Goal: Task Accomplishment & Management: Manage account settings

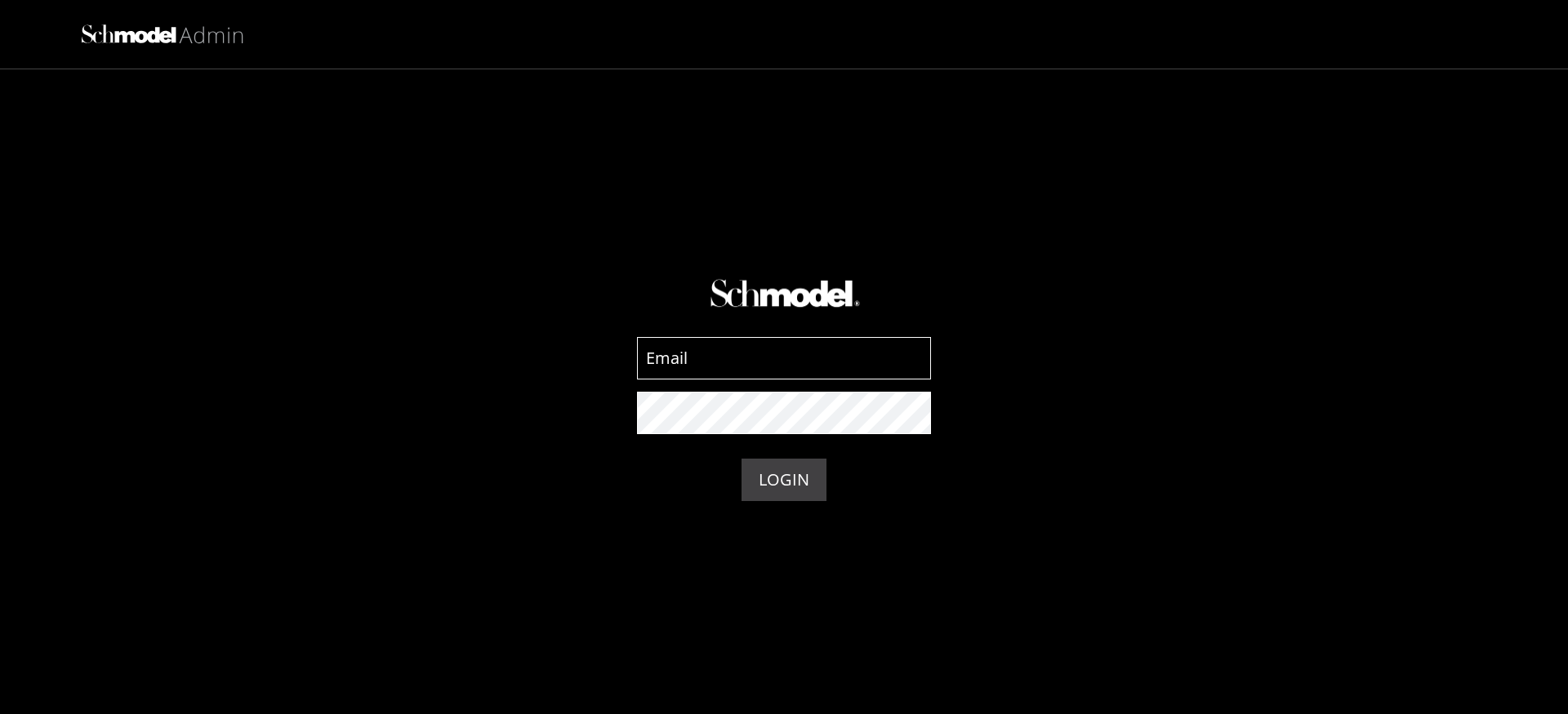
click at [799, 351] on input at bounding box center [784, 358] width 294 height 42
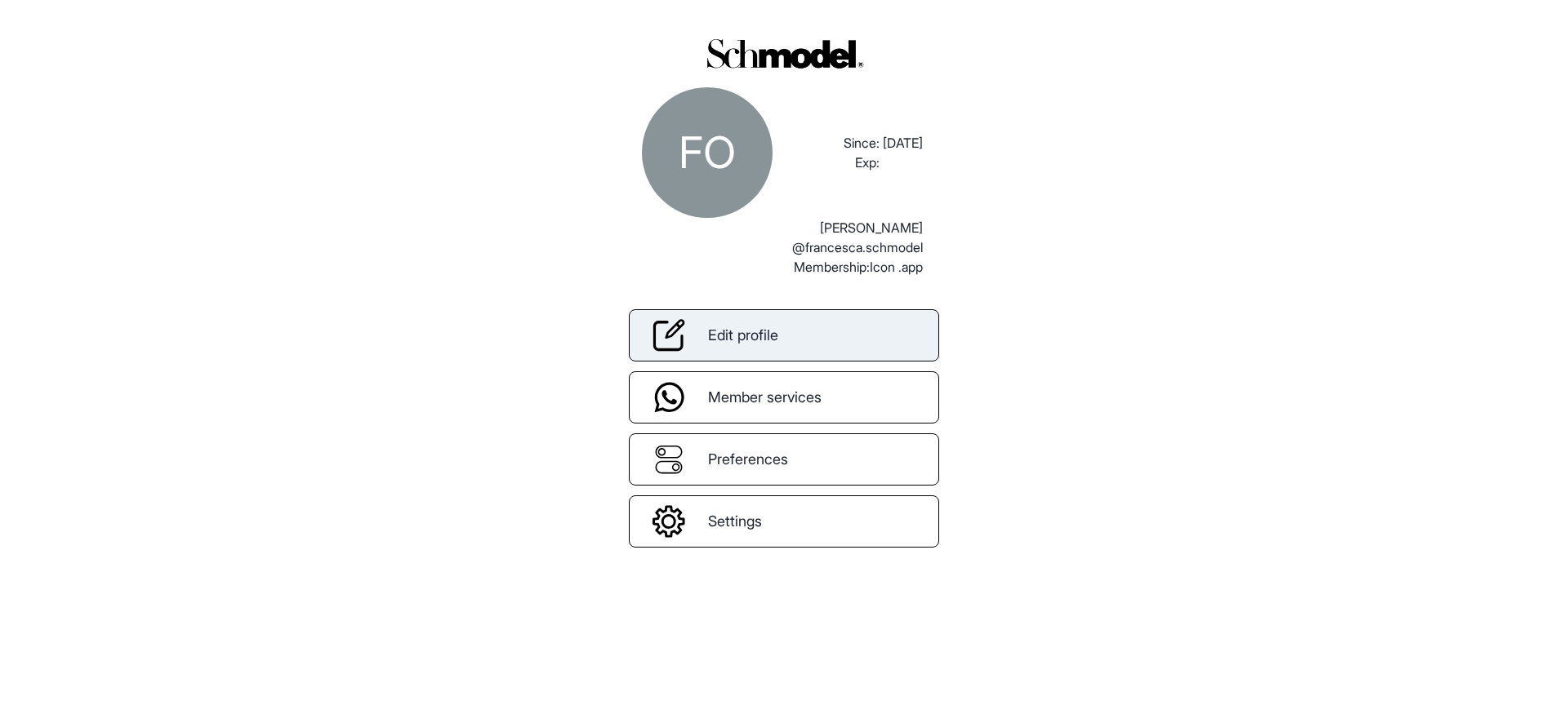
click at [780, 348] on link "Edit profile" at bounding box center [784, 335] width 310 height 52
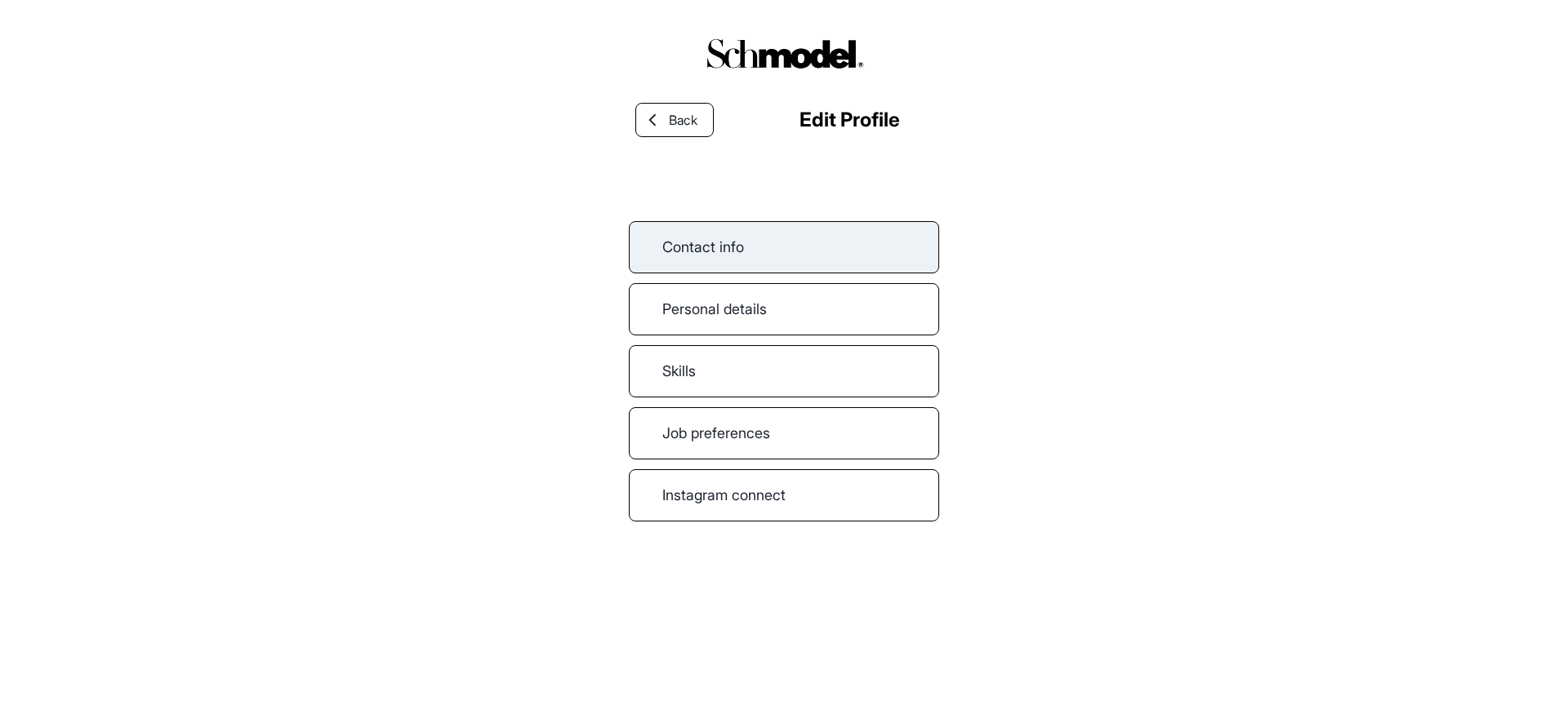
click at [723, 232] on link "Contact info" at bounding box center [784, 247] width 310 height 52
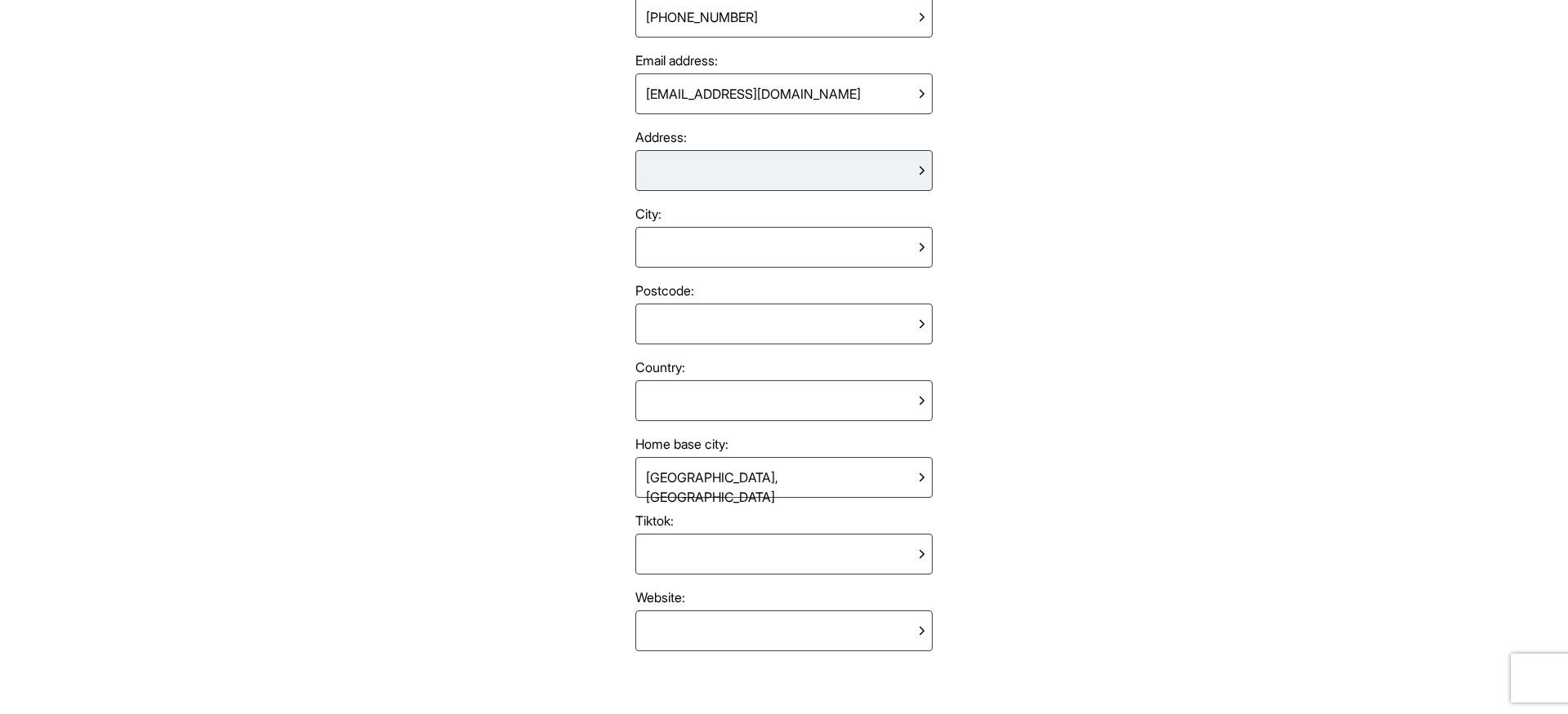
scroll to position [348, 0]
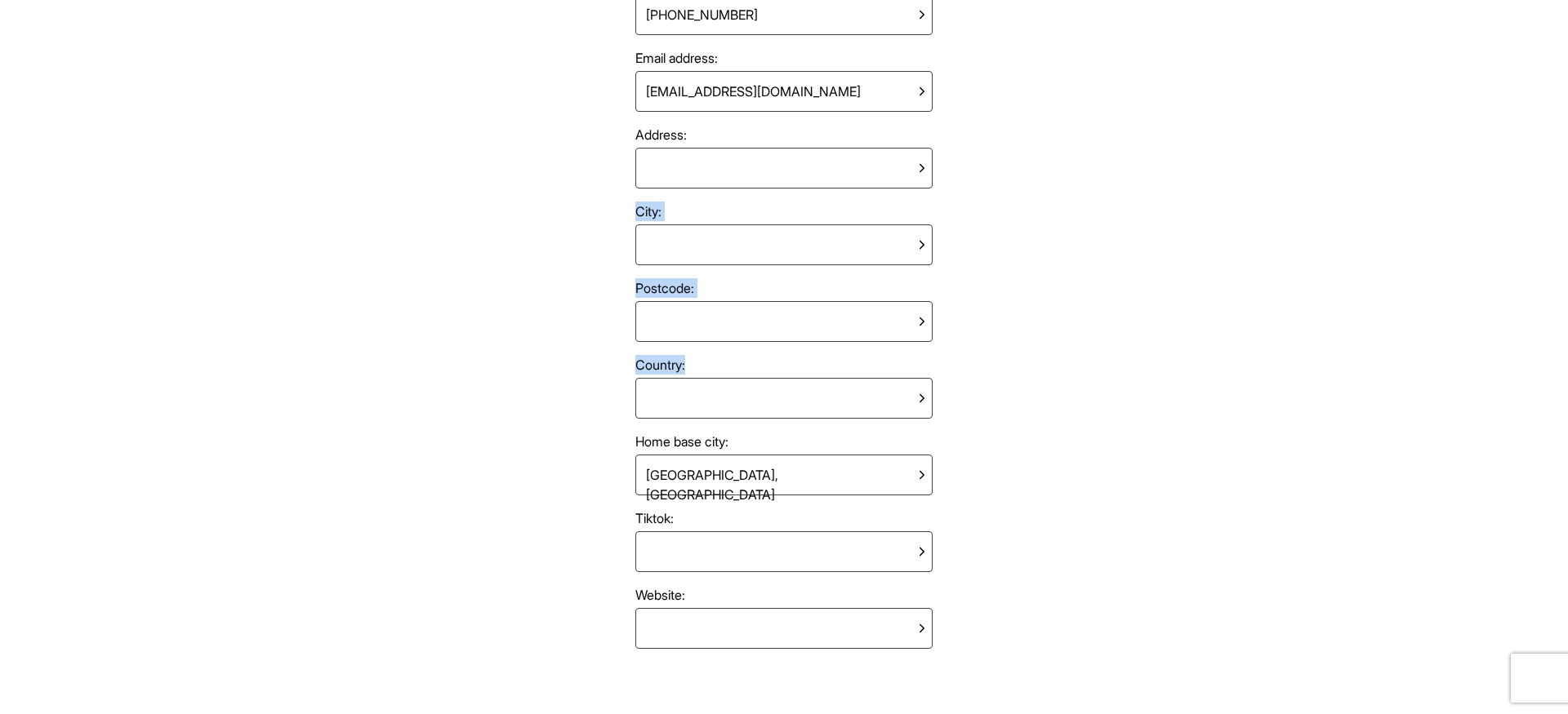
drag, startPoint x: 828, startPoint y: 162, endPoint x: 546, endPoint y: 355, distance: 341.7
click at [546, 356] on div "Back Contact Info First name: [PERSON_NAME] Last name: [PERSON_NAME] Phone numb…" at bounding box center [784, 357] width 1568 height 714
click at [546, 355] on div "Back Contact Info First name: [PERSON_NAME] Last name: [PERSON_NAME] Phone numb…" at bounding box center [784, 357] width 1568 height 714
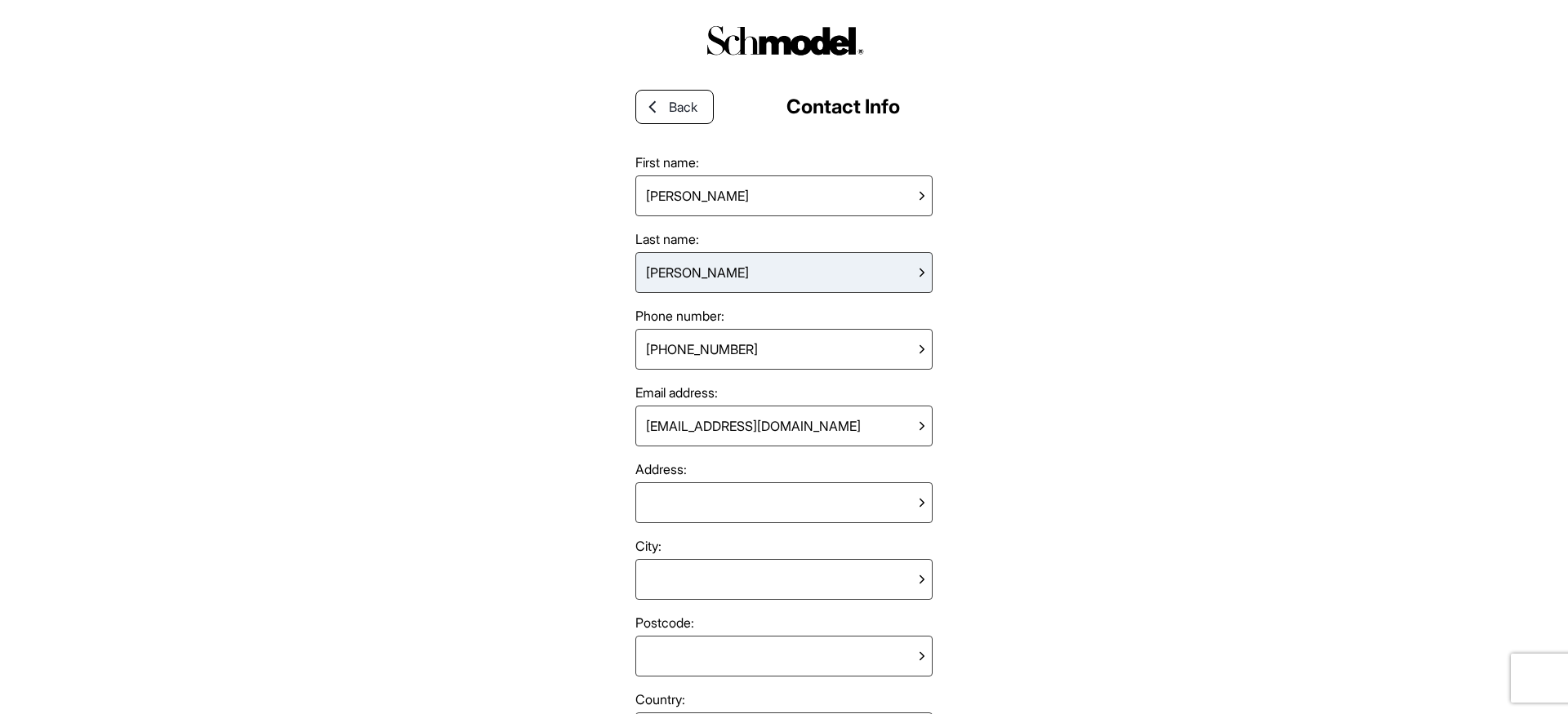
scroll to position [0, 0]
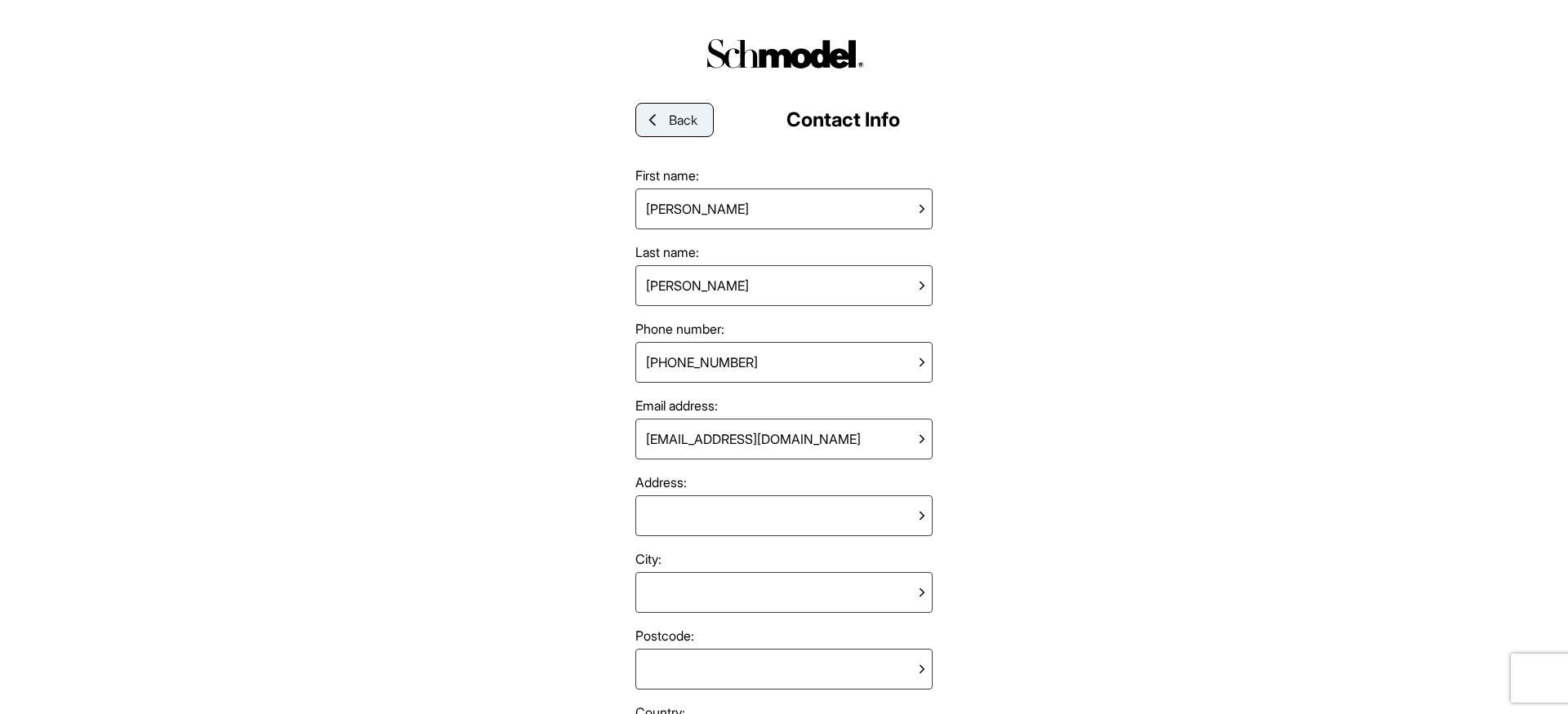
click at [694, 134] on link "Back" at bounding box center [674, 120] width 78 height 34
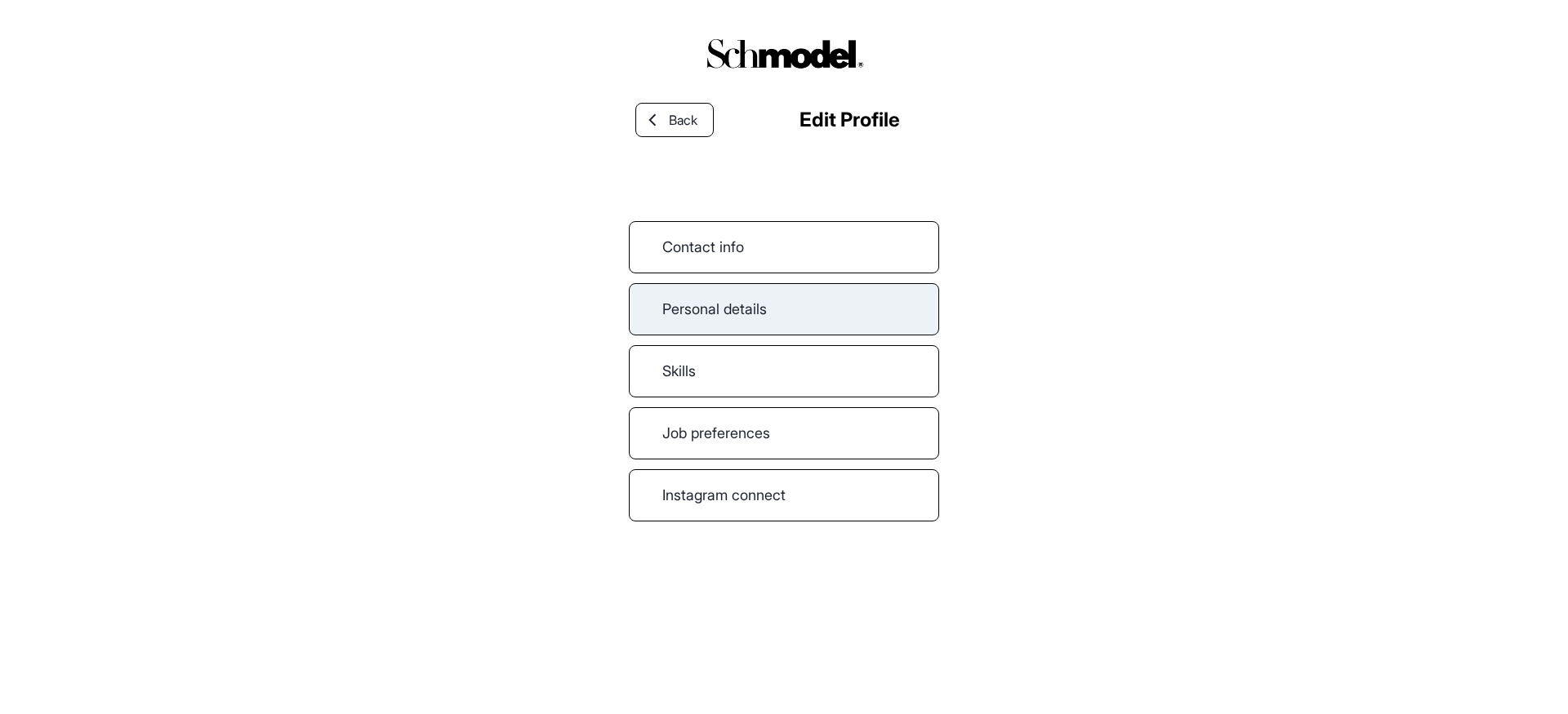
click at [815, 309] on div "Personal details" at bounding box center [784, 309] width 310 height 52
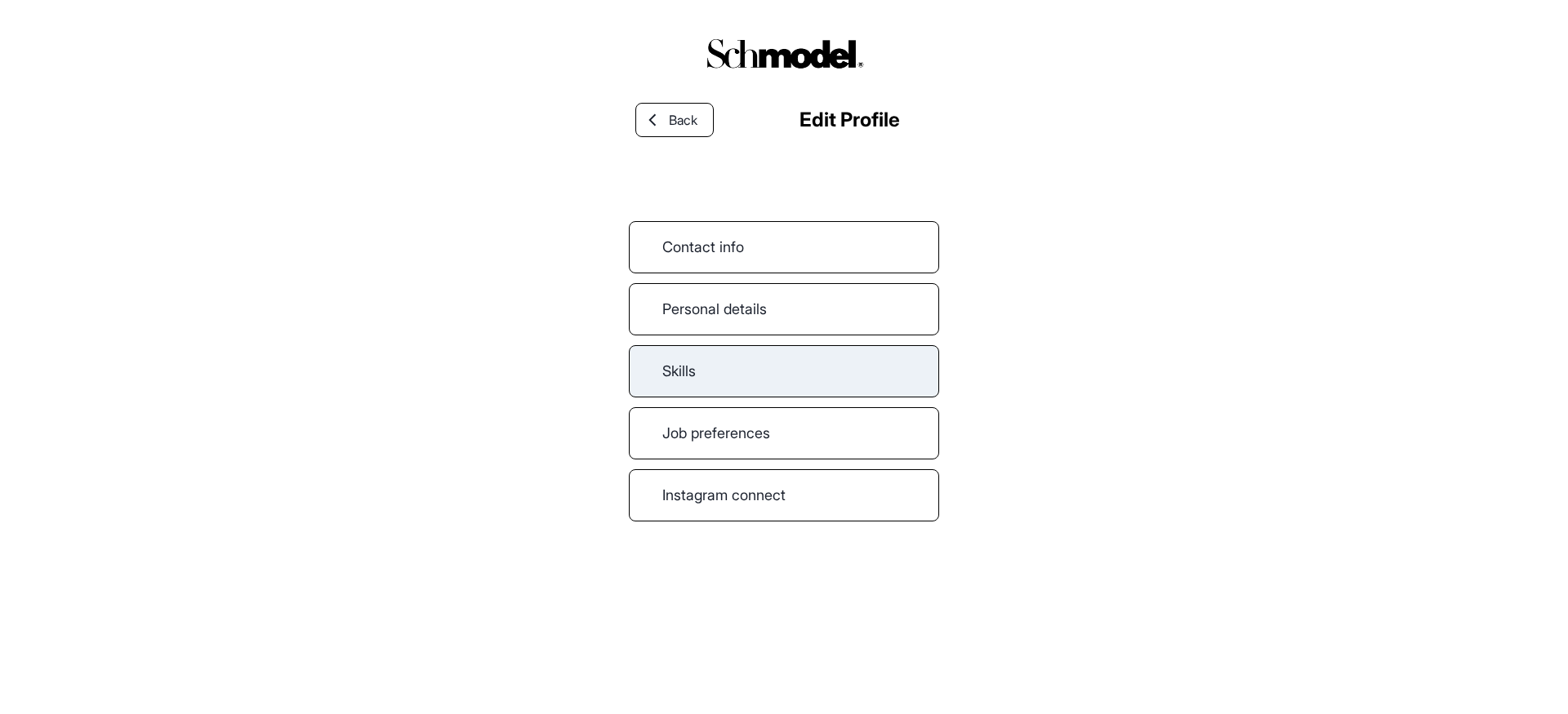
click at [745, 371] on link "Skills" at bounding box center [784, 371] width 310 height 52
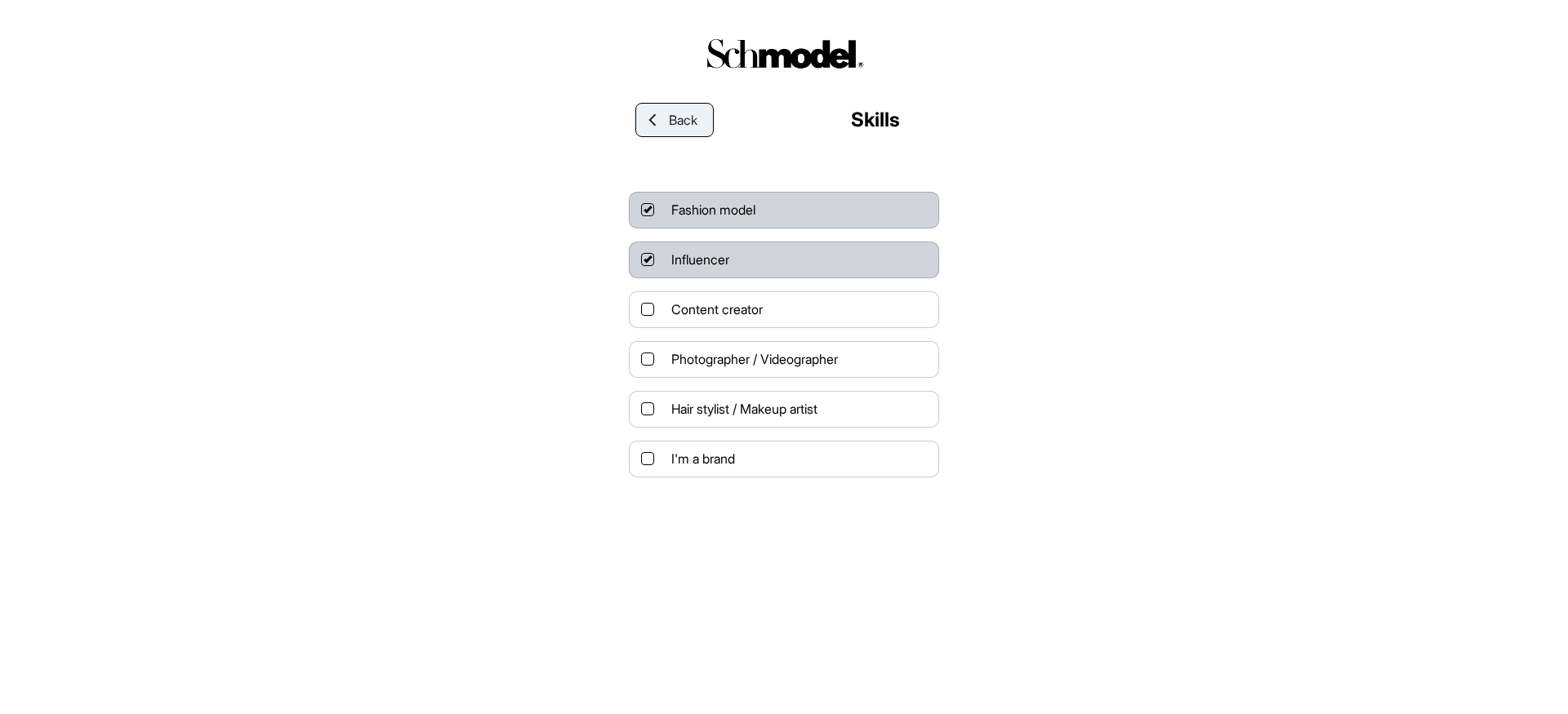
click at [678, 123] on span "Back" at bounding box center [683, 120] width 28 height 19
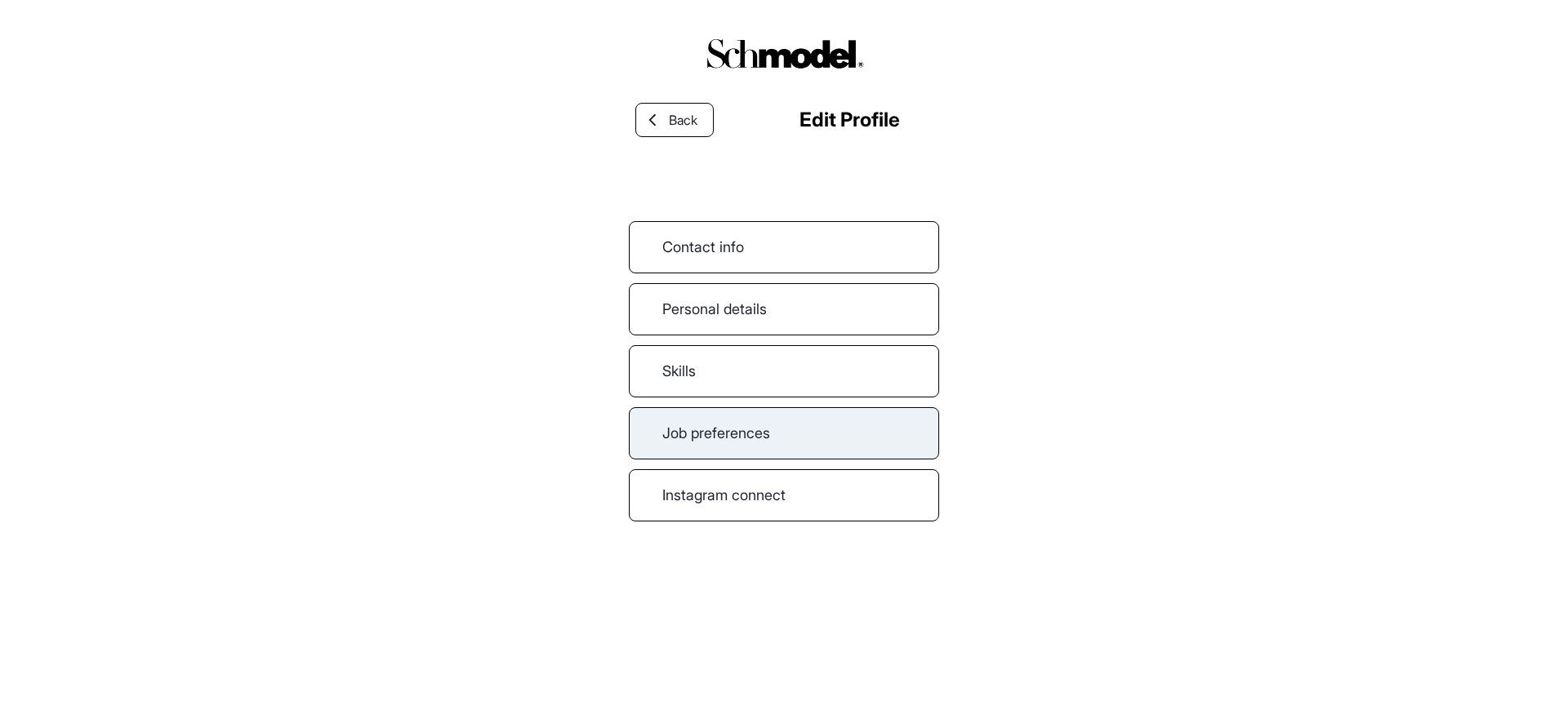
click at [714, 449] on div "Job preferences" at bounding box center [784, 433] width 310 height 52
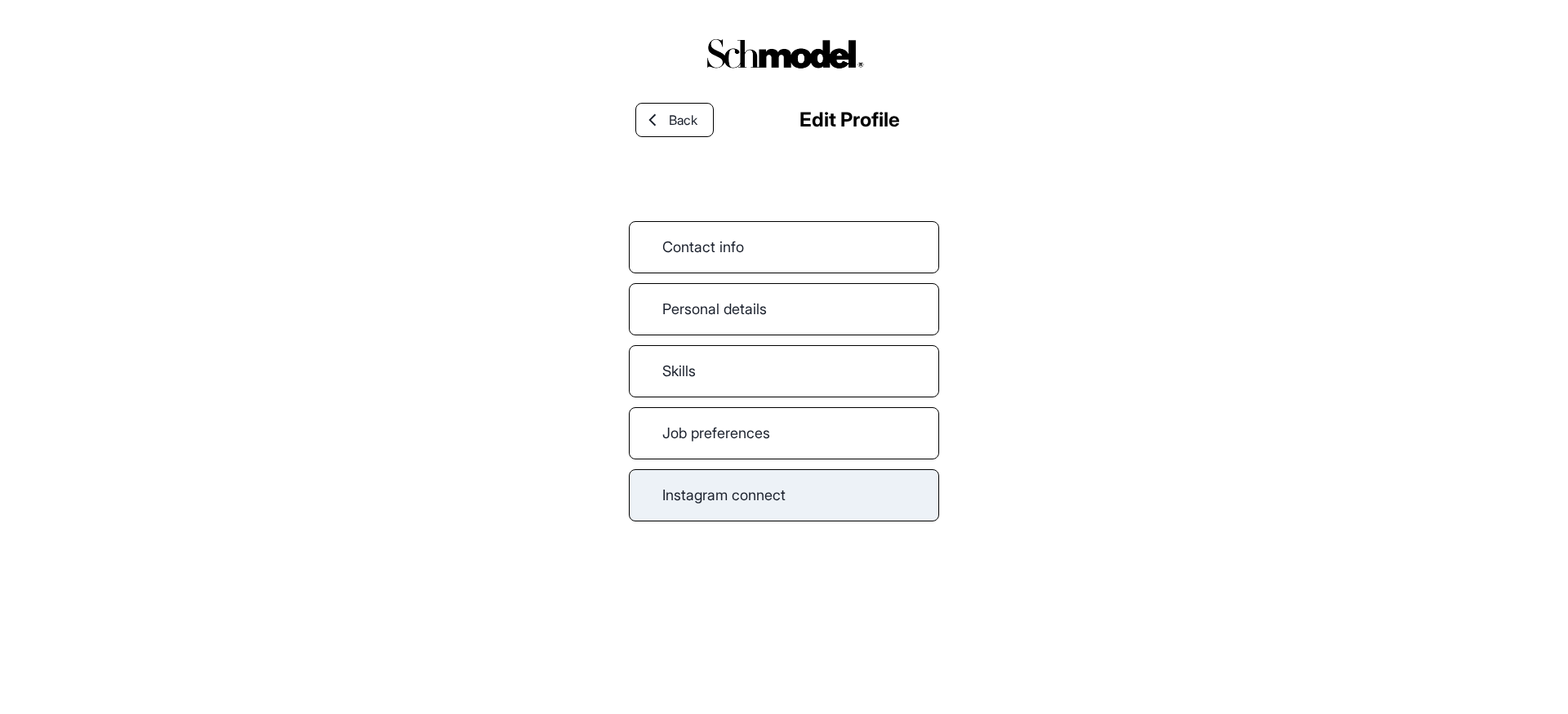
click at [790, 510] on link "Instagram connect" at bounding box center [784, 495] width 310 height 52
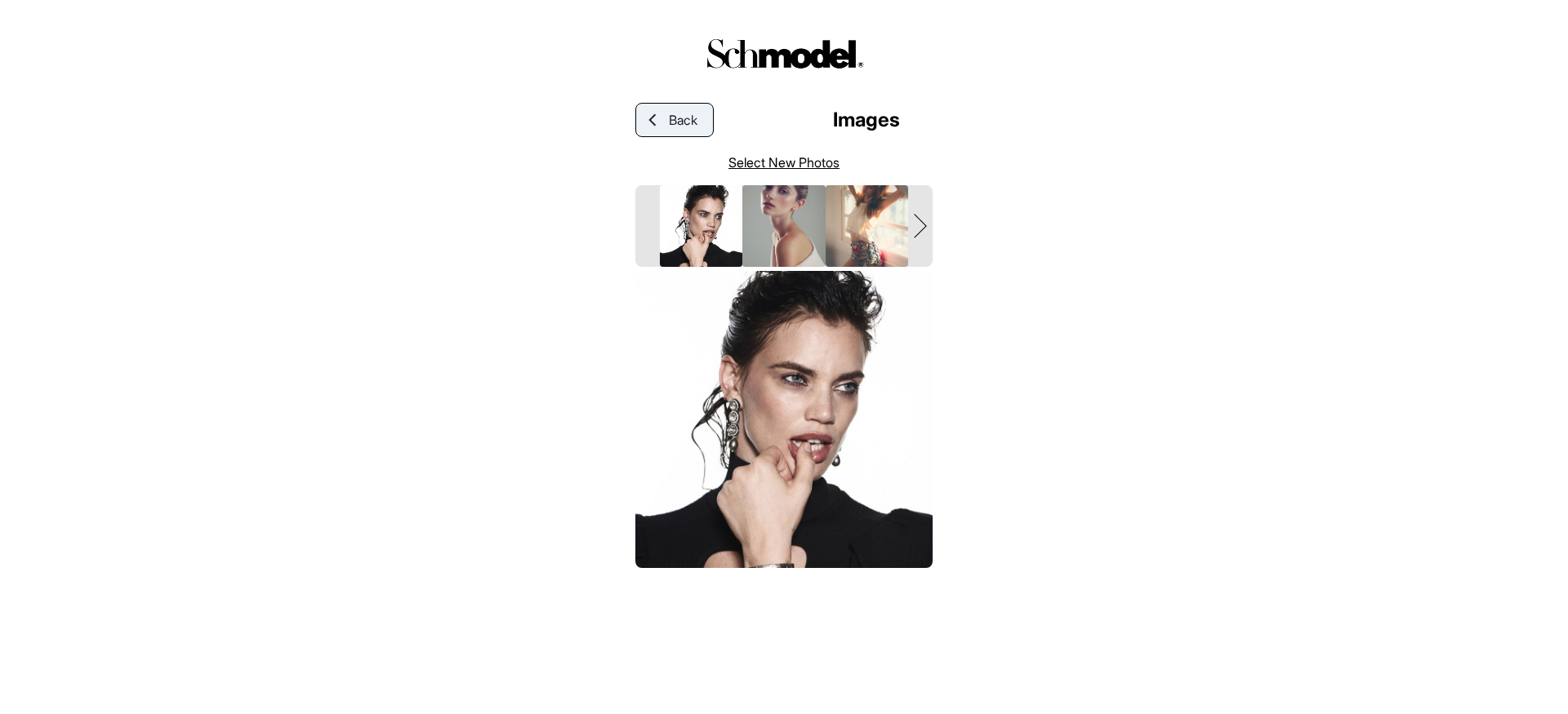
click at [668, 107] on link "Back" at bounding box center [674, 120] width 78 height 34
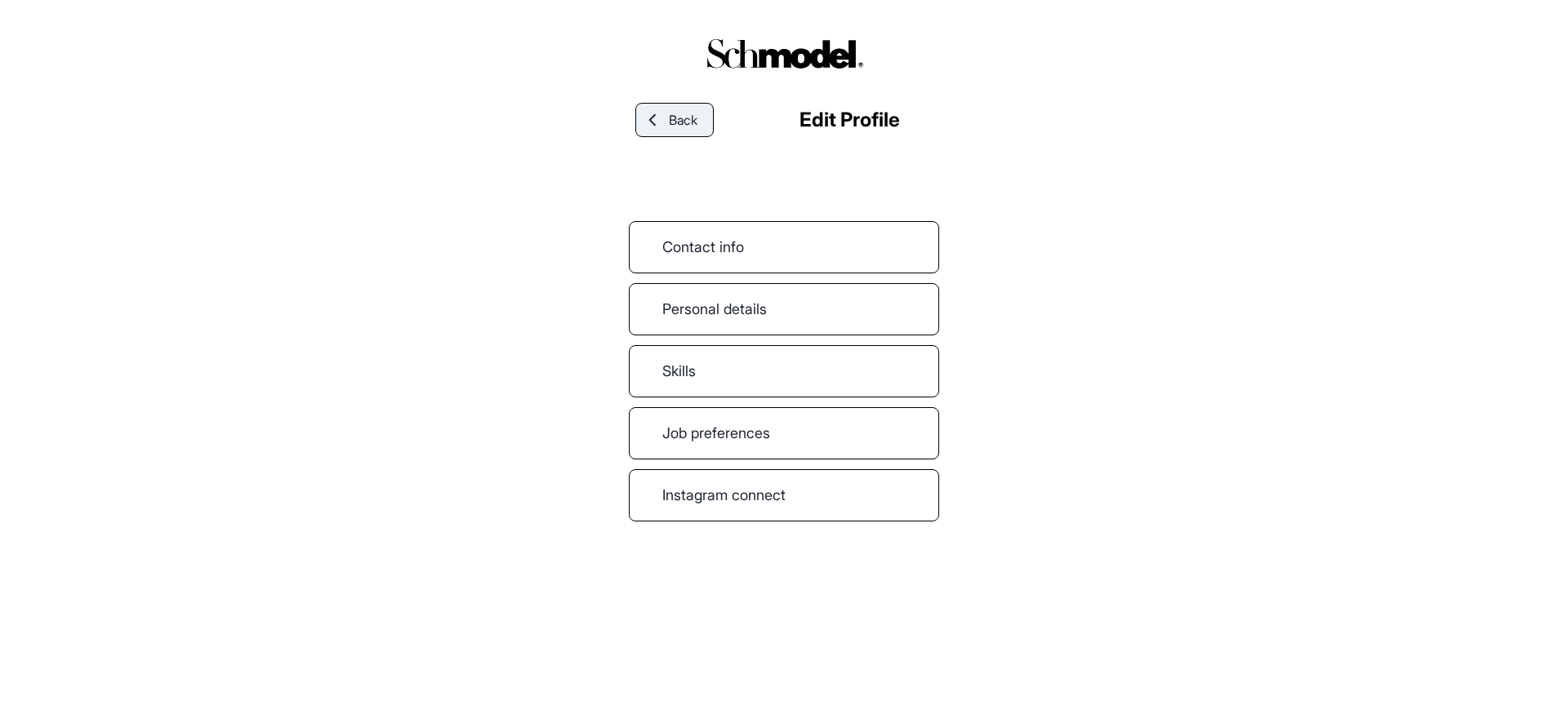
click at [661, 125] on div at bounding box center [652, 120] width 33 height 15
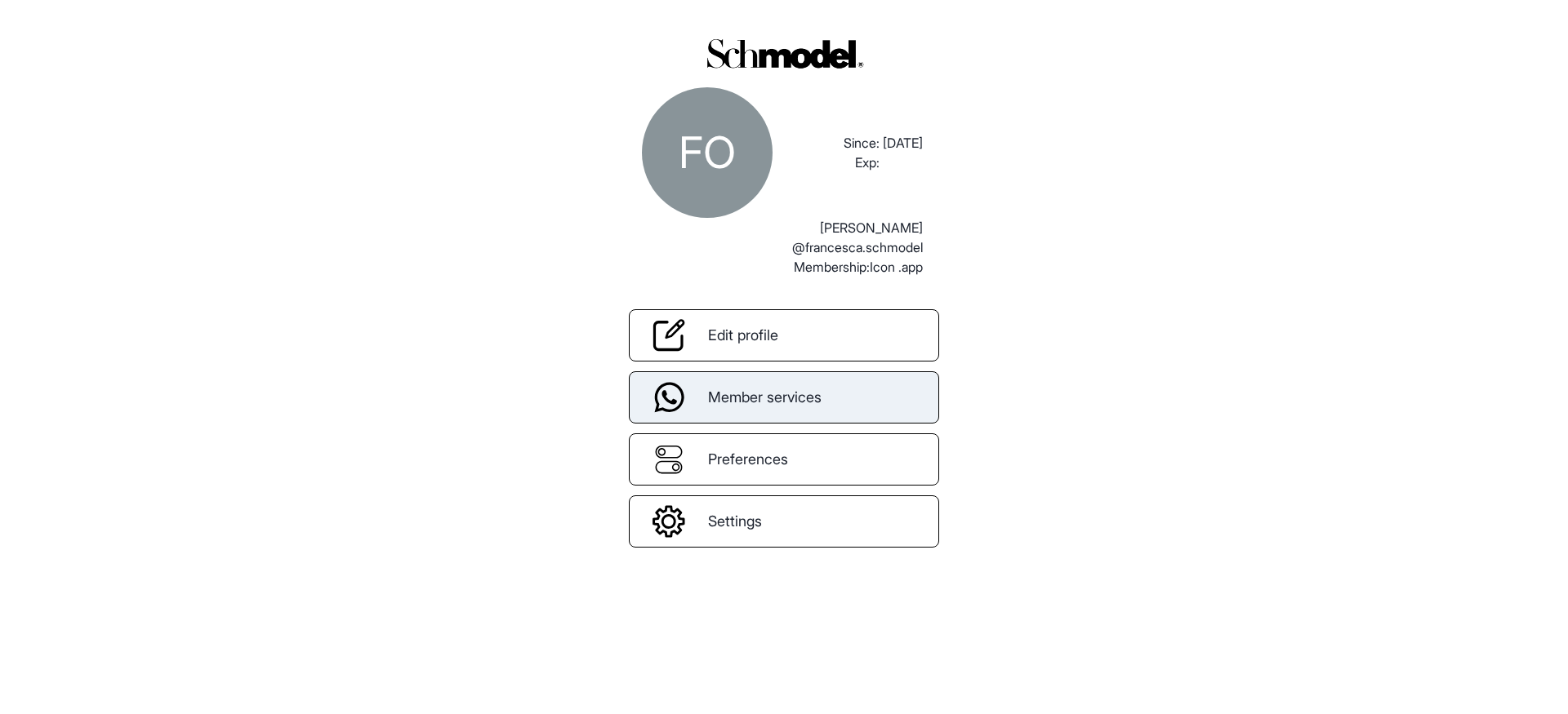
click at [771, 411] on div "Member services" at bounding box center [784, 397] width 310 height 52
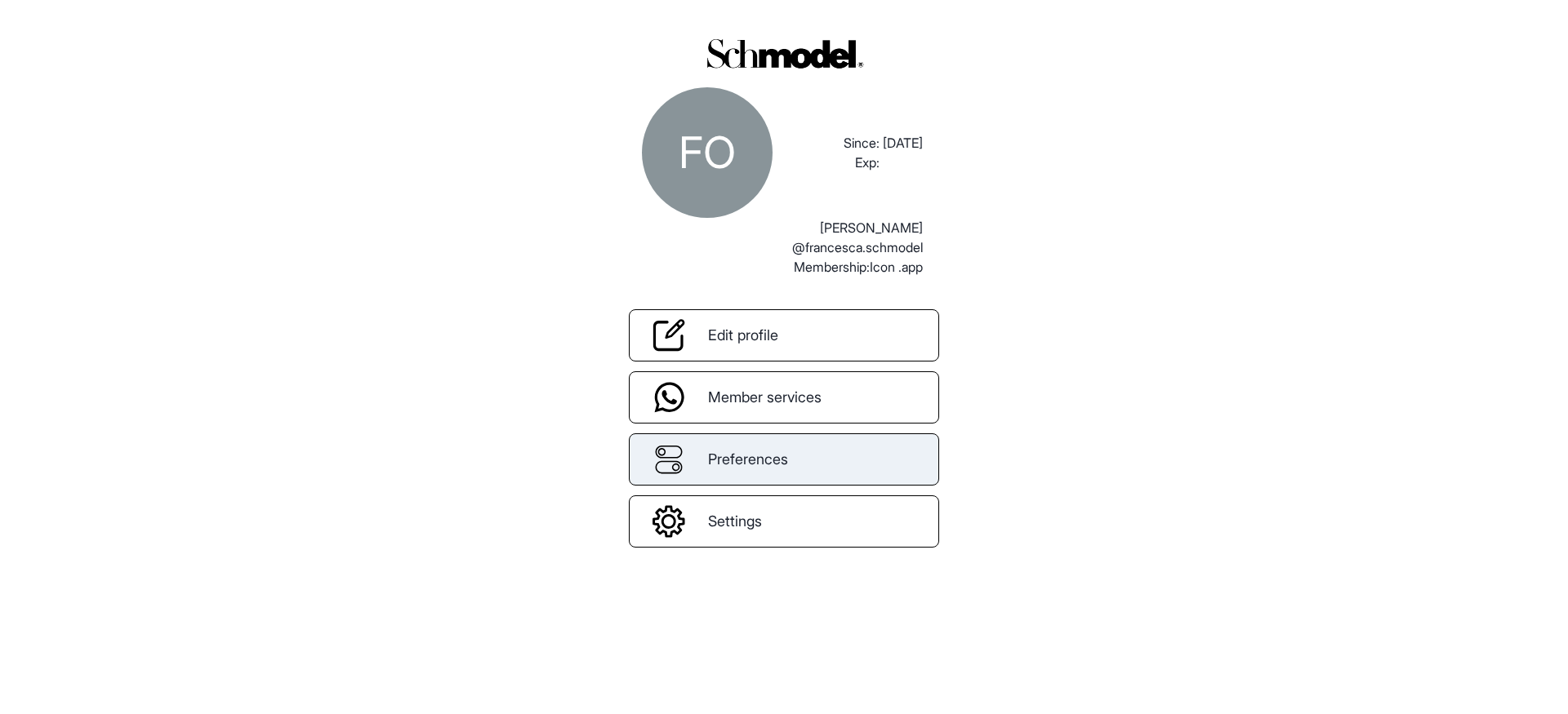
click at [763, 466] on span "Preferences" at bounding box center [748, 459] width 80 height 22
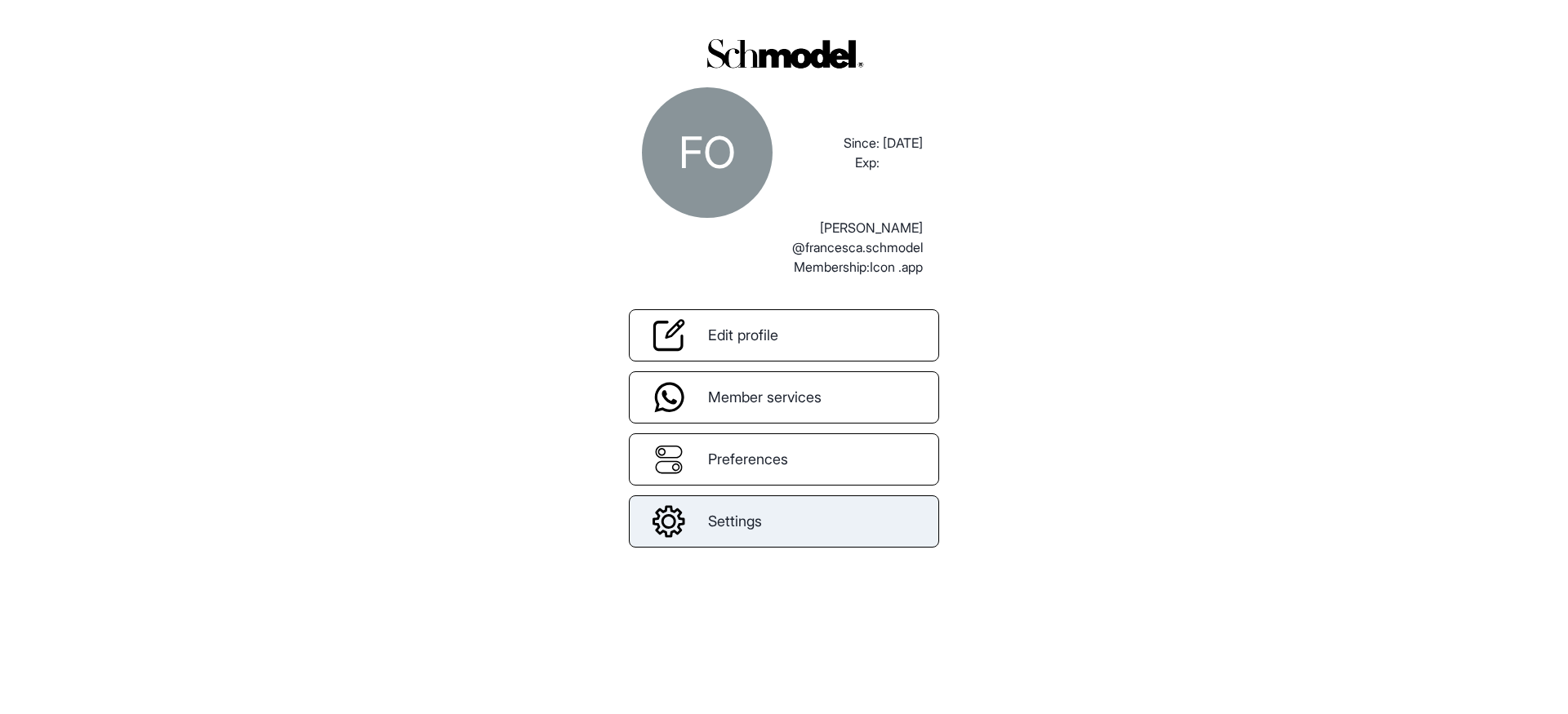
click at [755, 527] on span "Settings" at bounding box center [735, 520] width 54 height 22
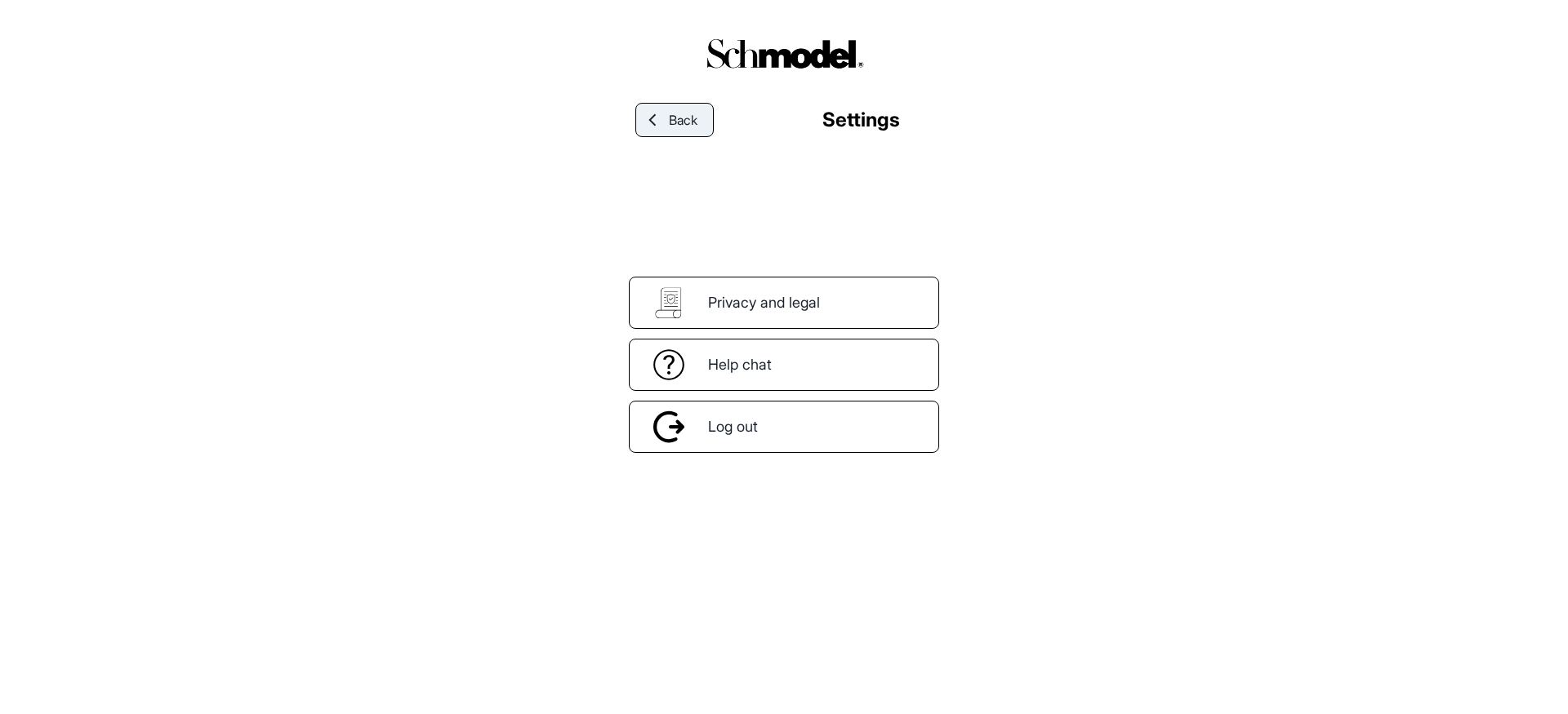
click at [693, 131] on link "Back" at bounding box center [674, 120] width 78 height 34
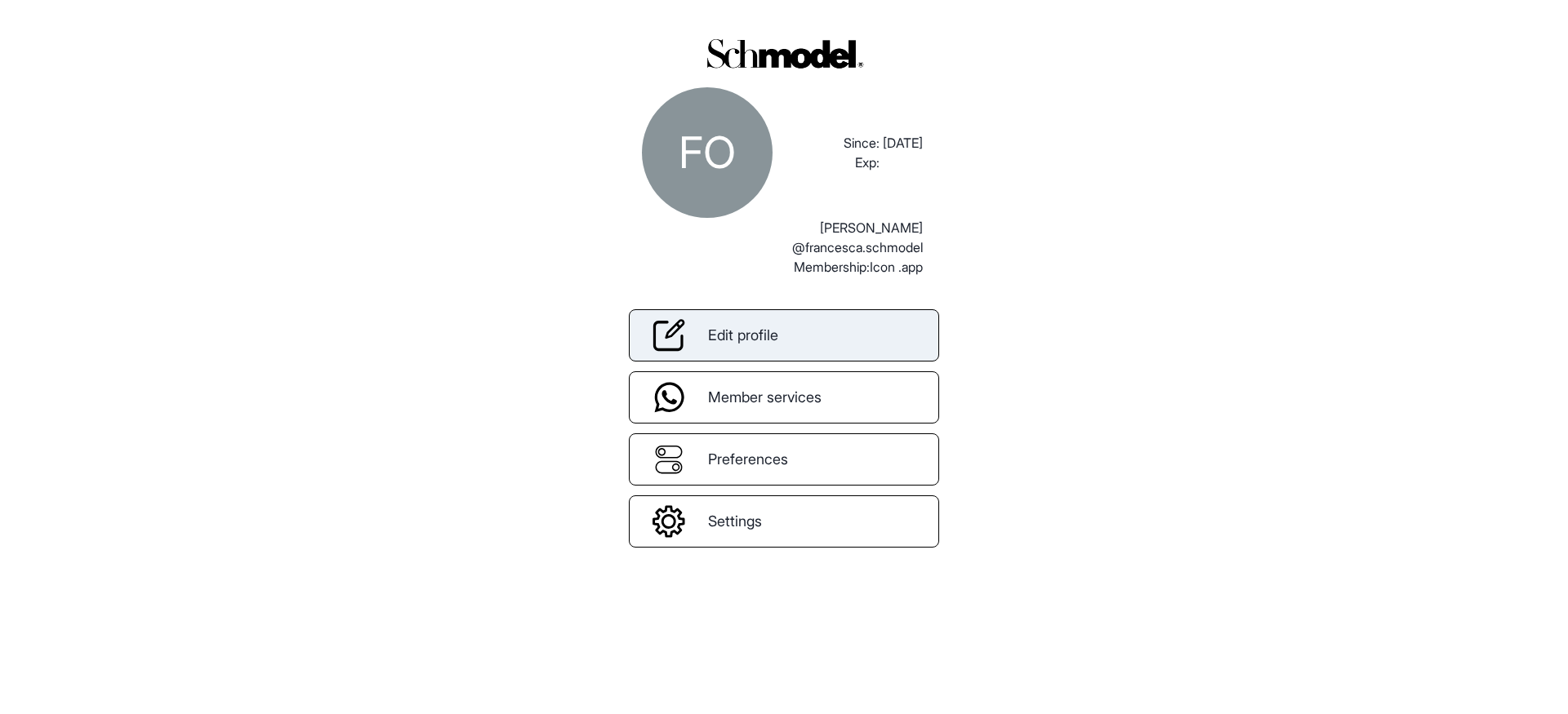
click at [788, 326] on link "Edit profile" at bounding box center [784, 335] width 310 height 52
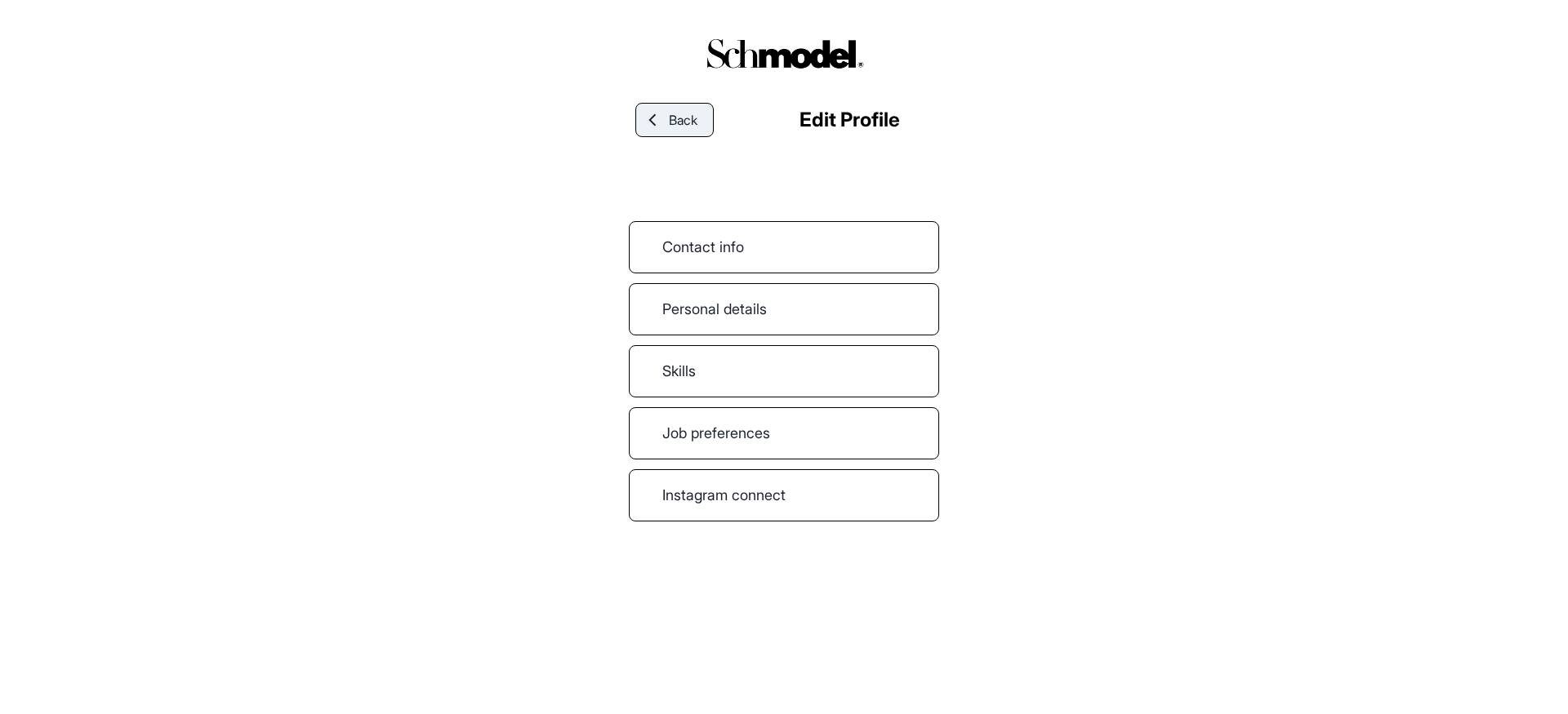
click at [689, 122] on span "Back" at bounding box center [683, 120] width 28 height 19
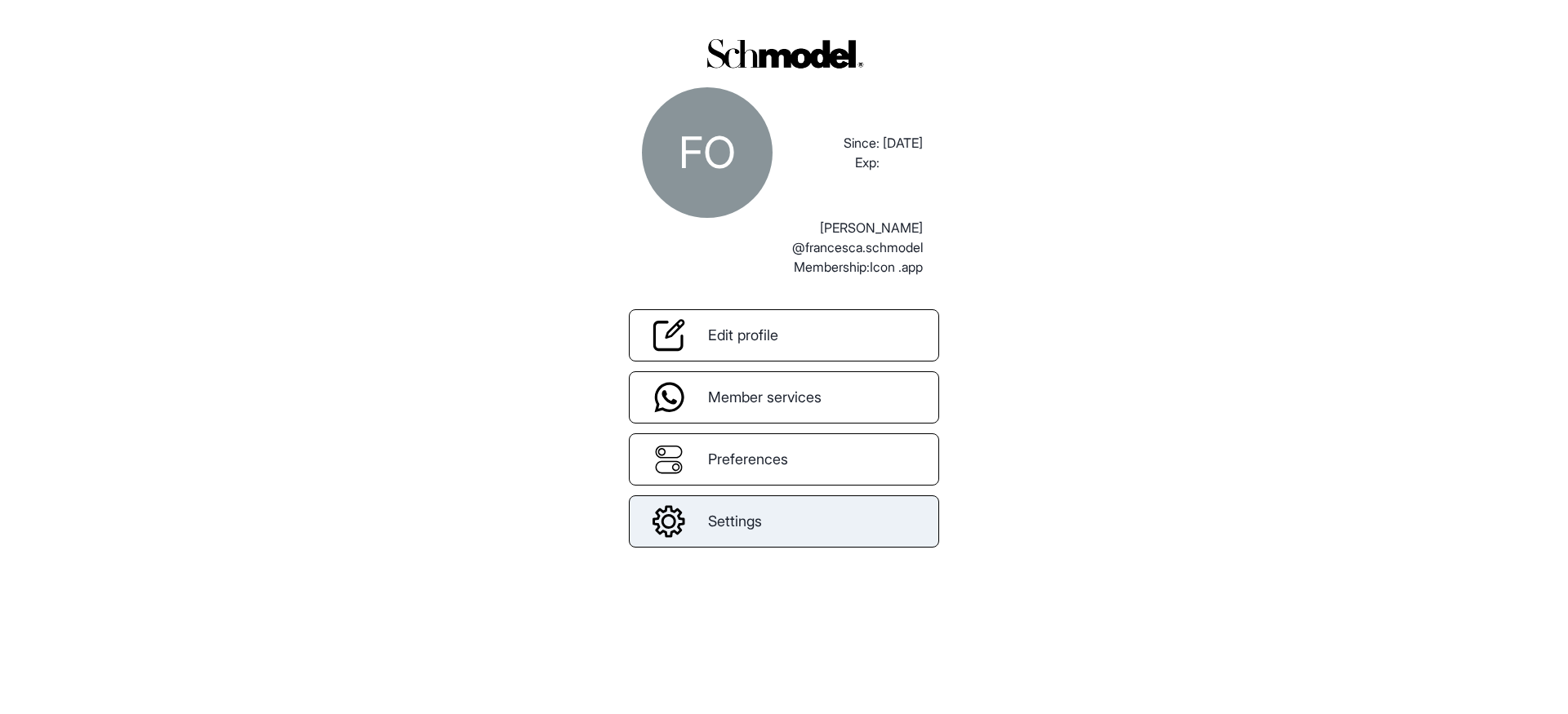
click at [750, 517] on span "Settings" at bounding box center [735, 520] width 54 height 22
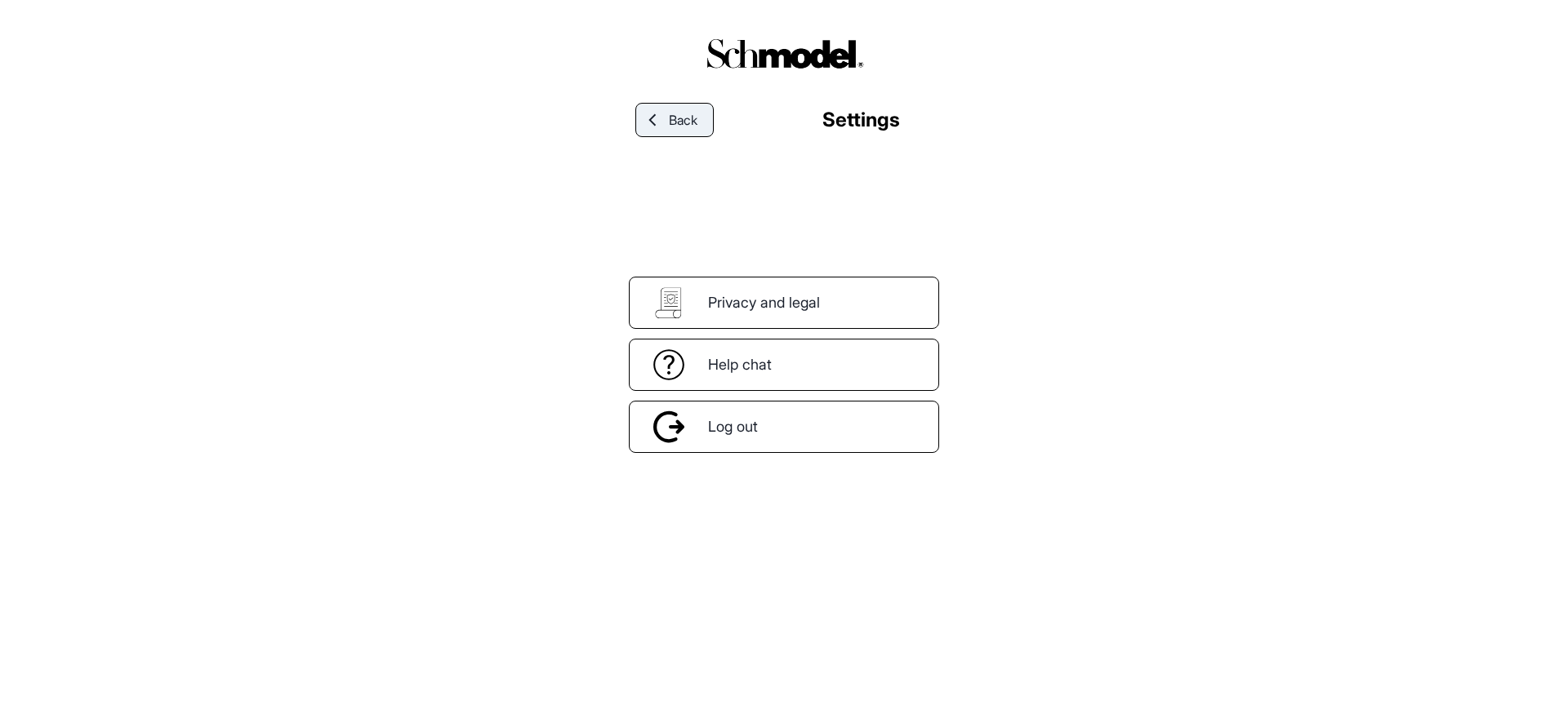
click at [669, 123] on span "Back" at bounding box center [683, 120] width 28 height 19
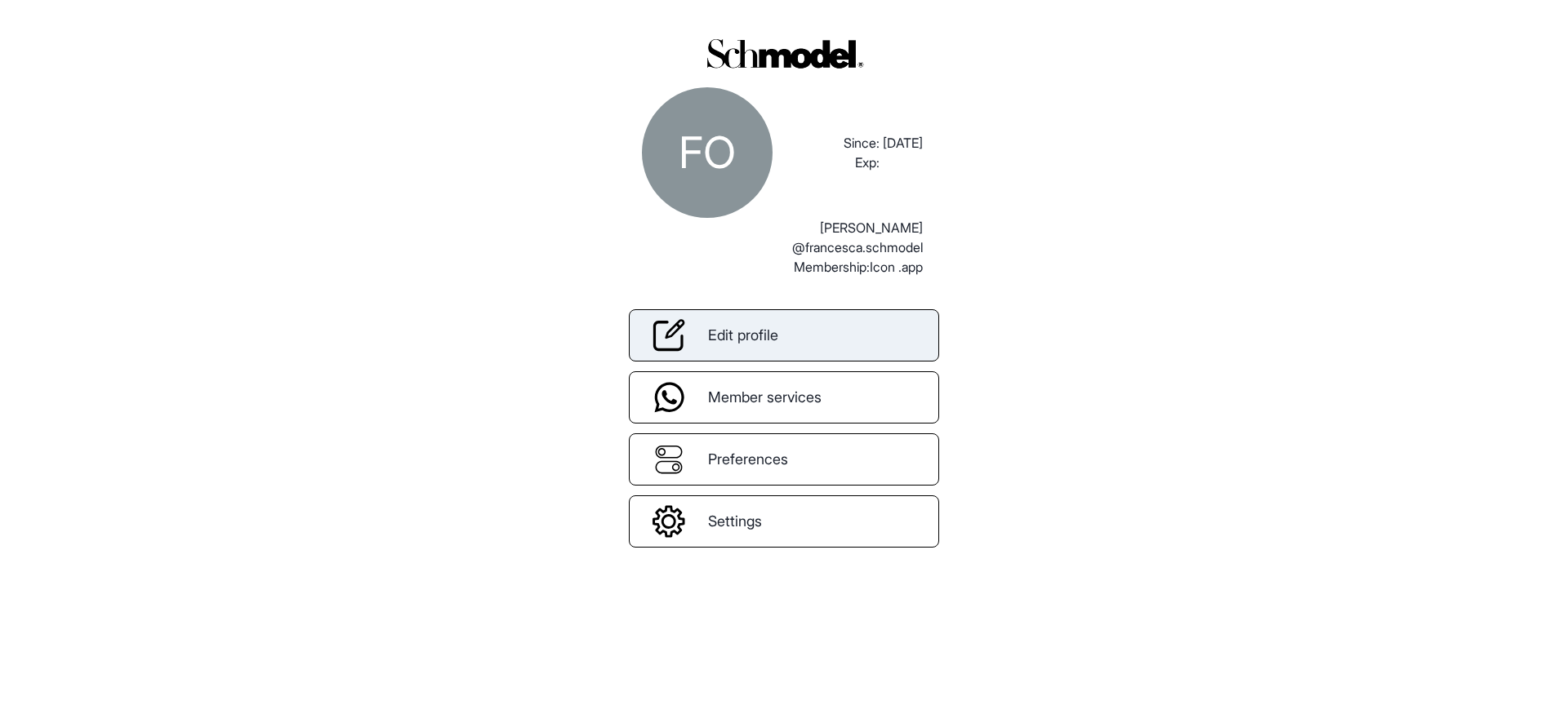
click at [864, 353] on link "Edit profile" at bounding box center [784, 335] width 310 height 52
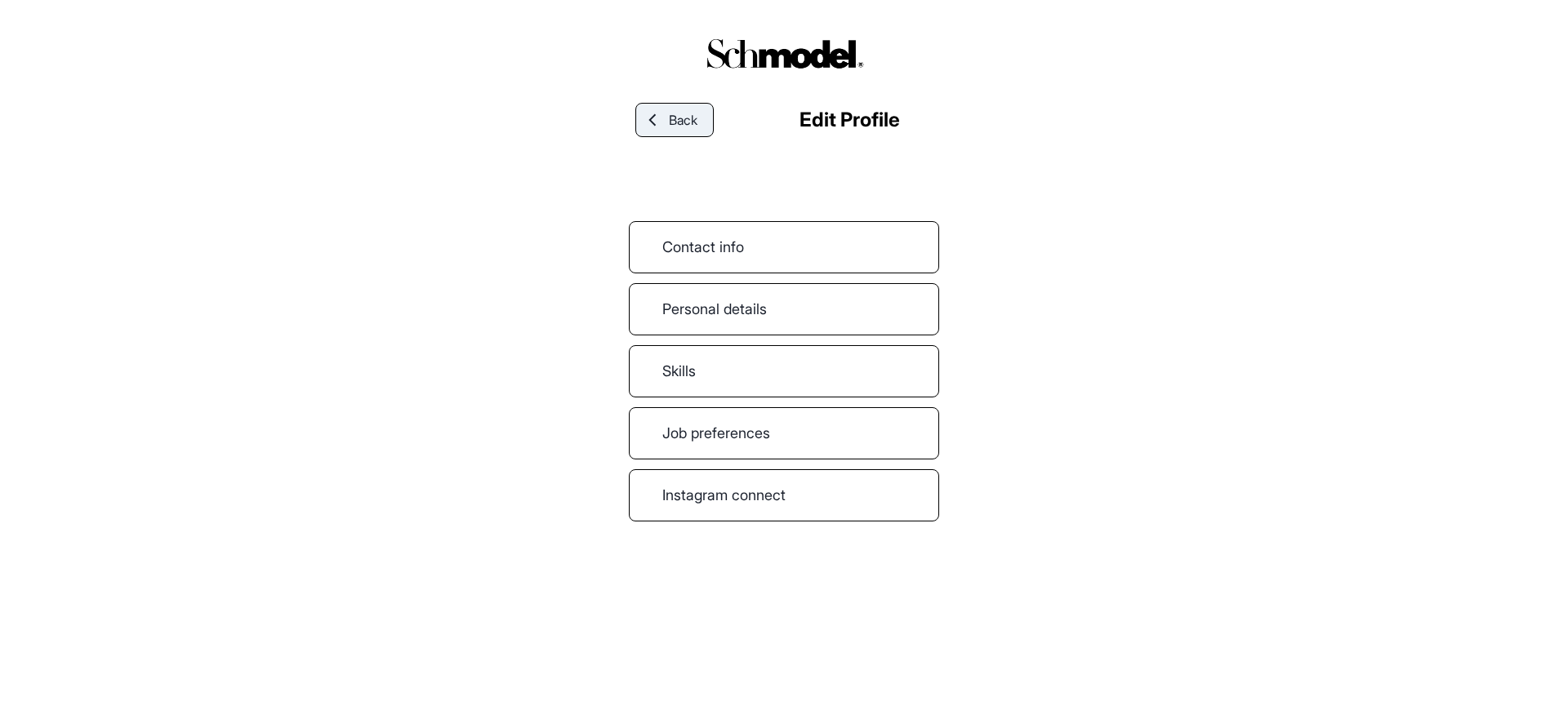
click at [687, 119] on span "Back" at bounding box center [683, 120] width 28 height 19
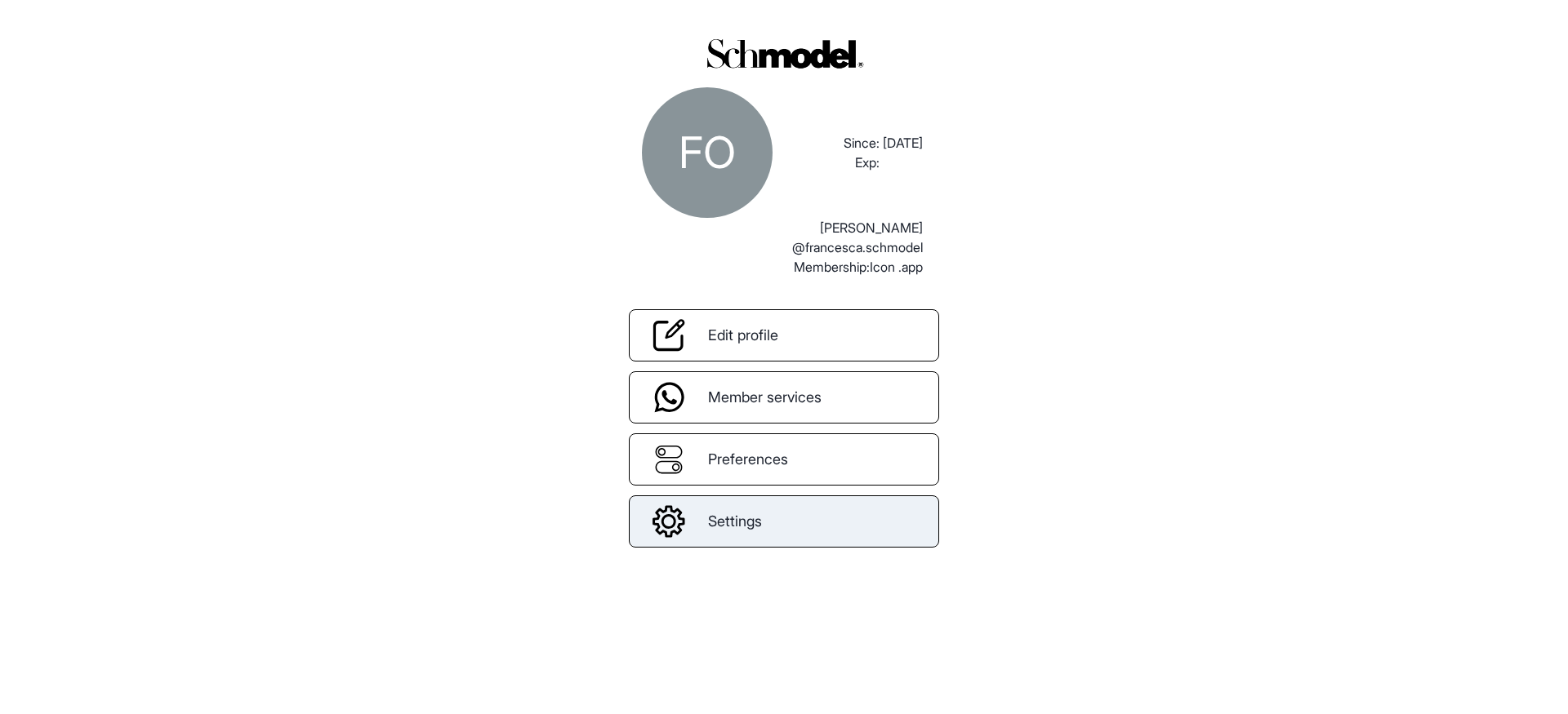
click at [743, 524] on span "Settings" at bounding box center [735, 520] width 54 height 22
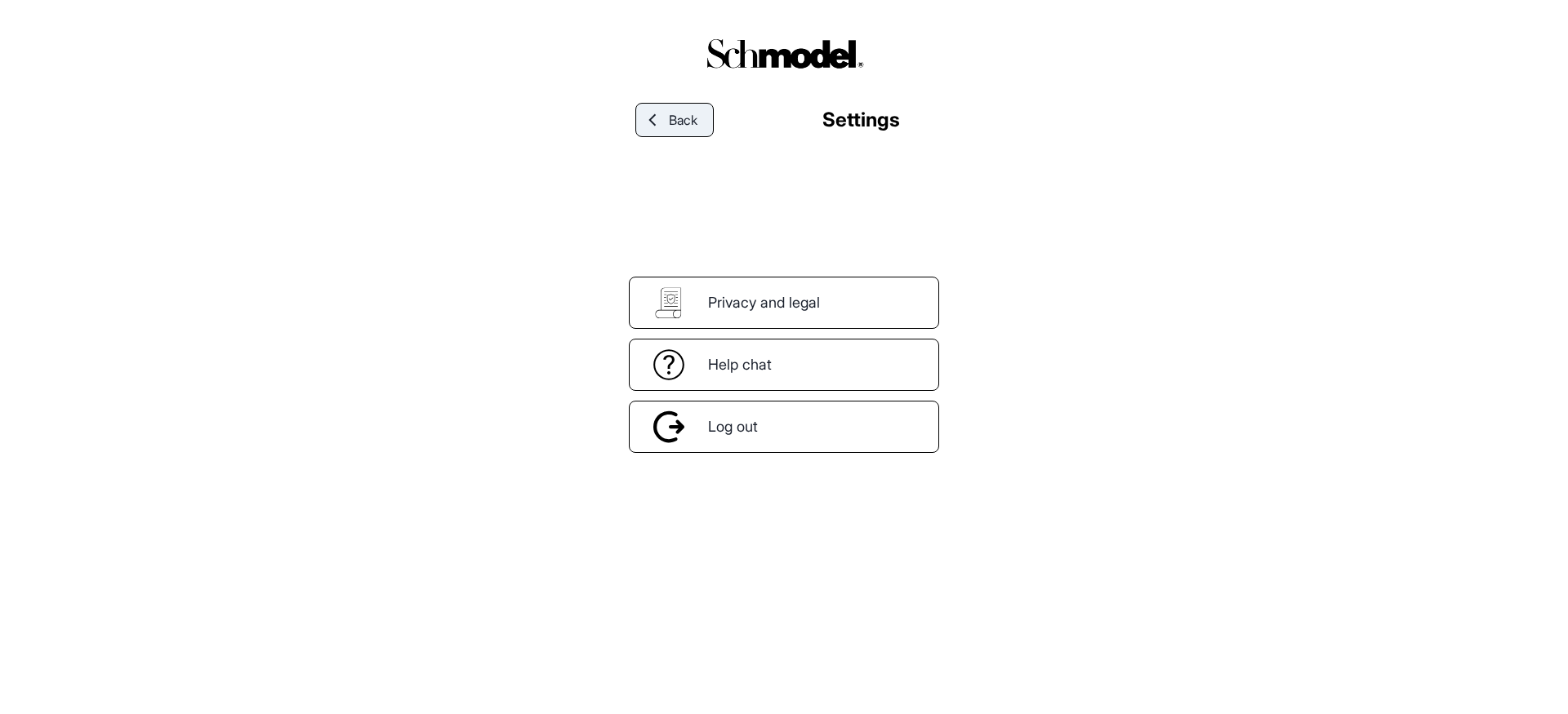
click at [682, 114] on span "Back" at bounding box center [683, 120] width 28 height 19
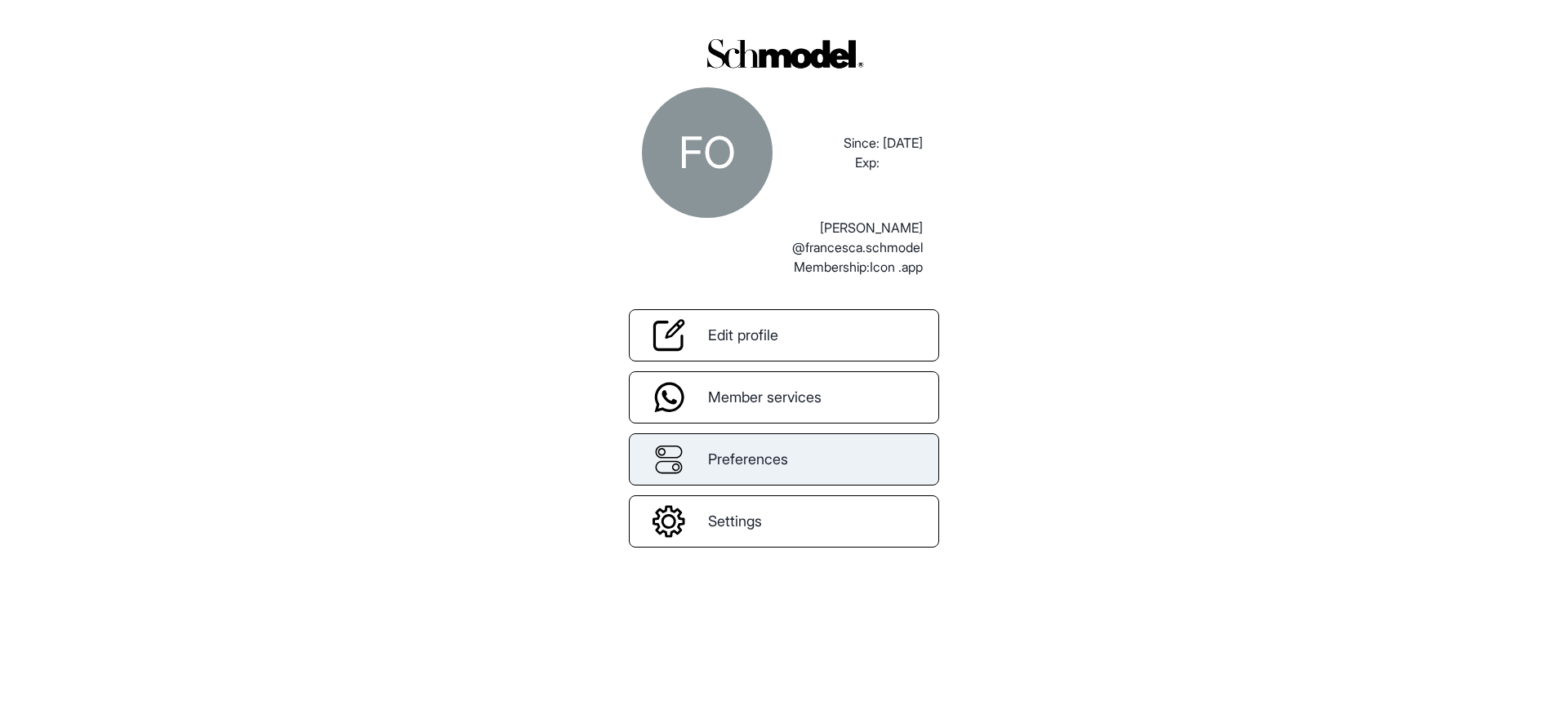
click at [759, 475] on div "Preferences" at bounding box center [784, 459] width 310 height 52
click at [759, 431] on div "Edit profile Member services Preferences Settings" at bounding box center [784, 412] width 310 height 271
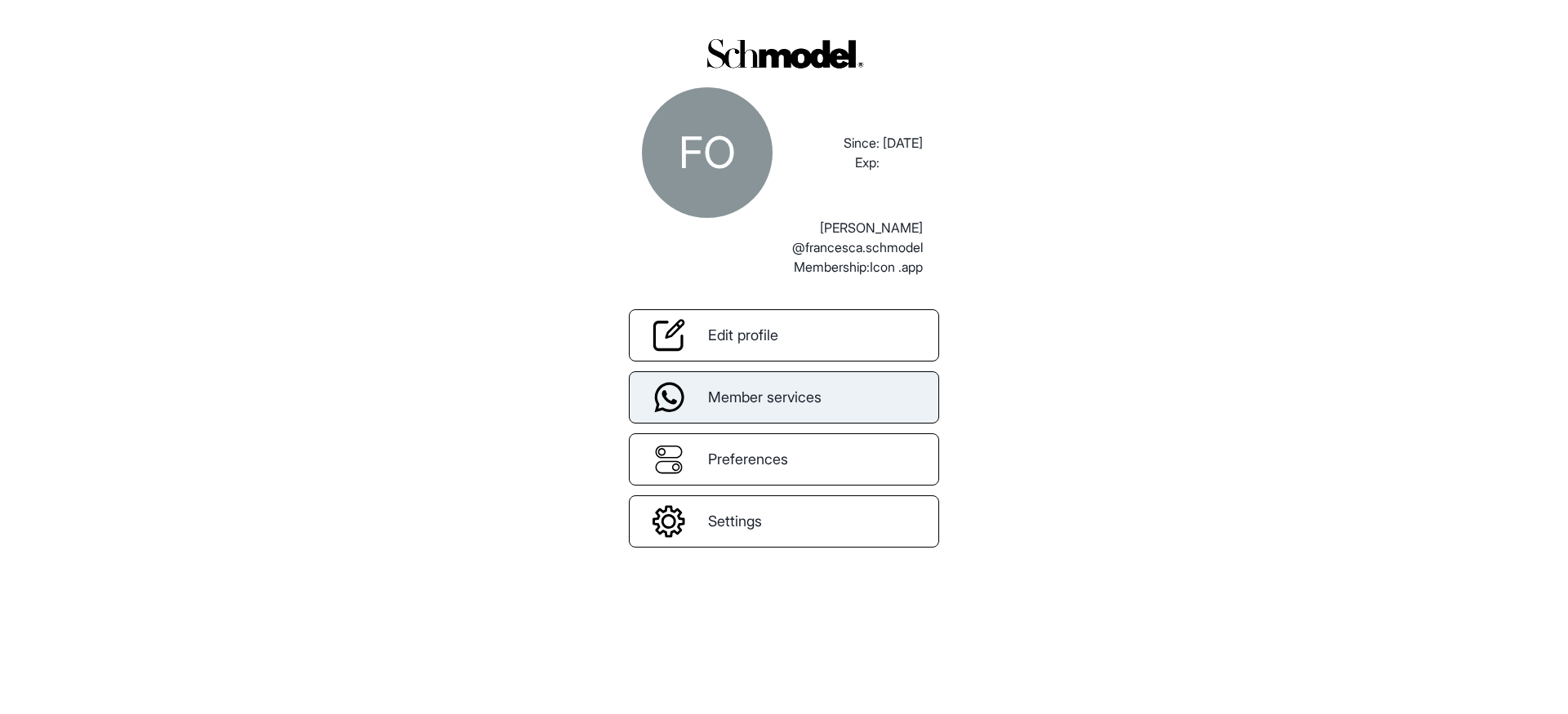
click at [759, 394] on span "Member services" at bounding box center [765, 397] width 114 height 22
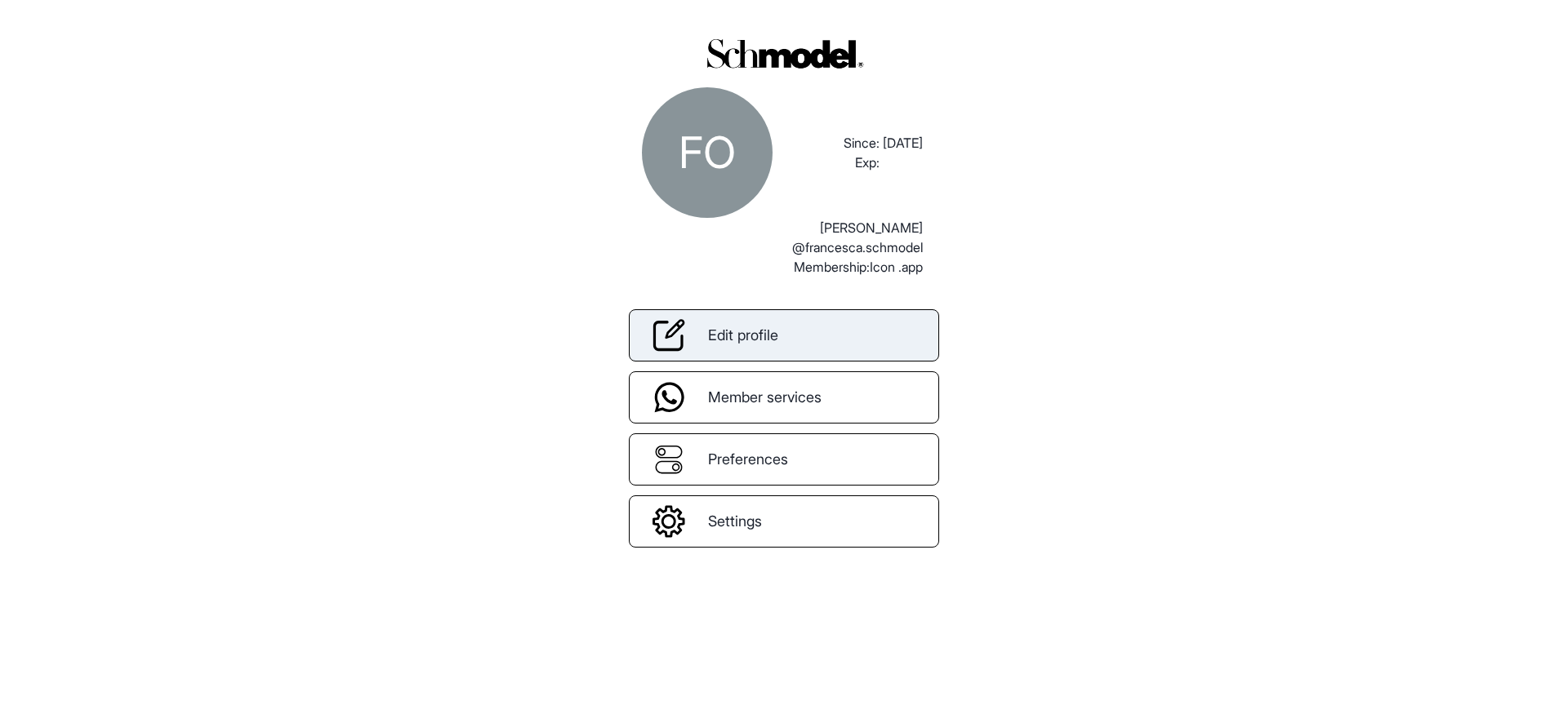
click at [759, 344] on span "Edit profile" at bounding box center [743, 335] width 70 height 22
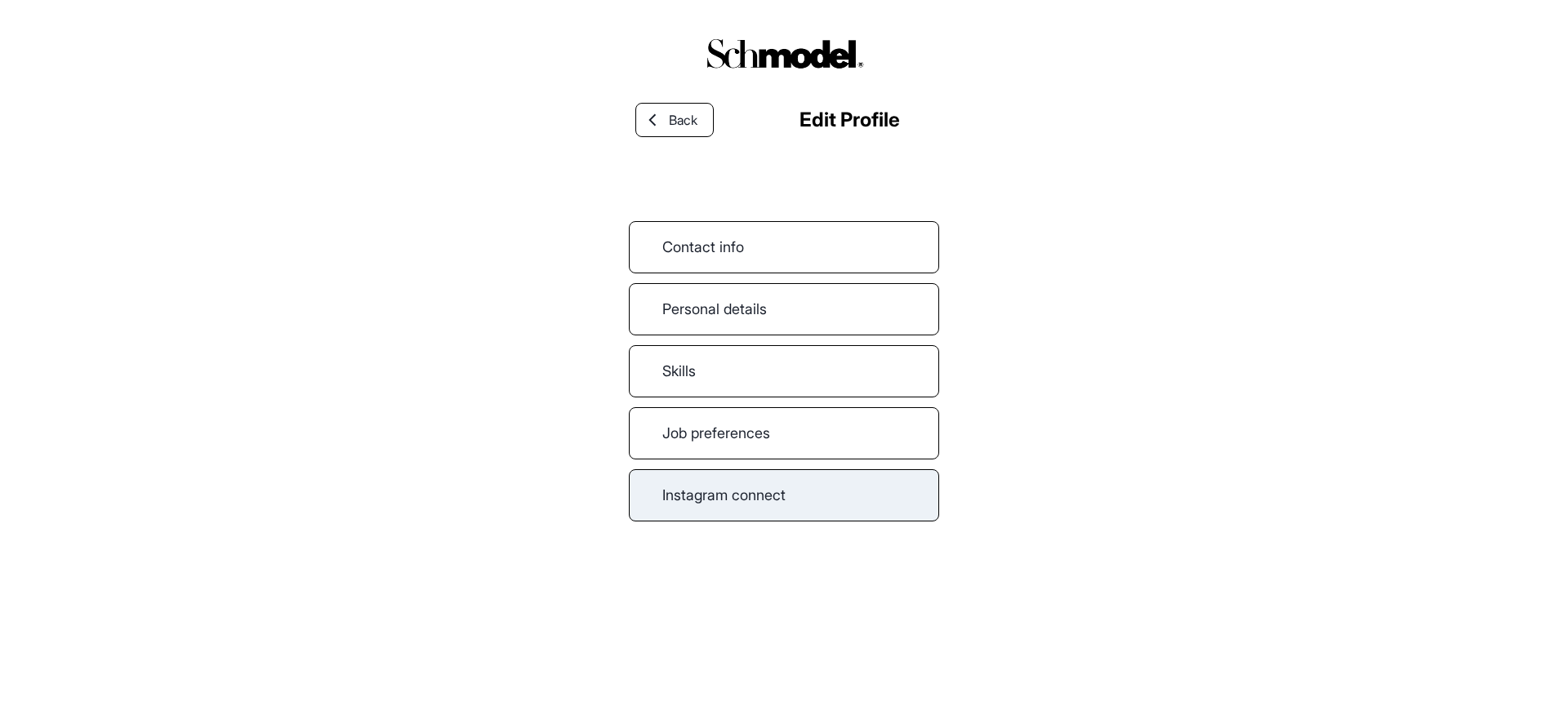
click at [729, 497] on link "Instagram connect" at bounding box center [784, 495] width 310 height 52
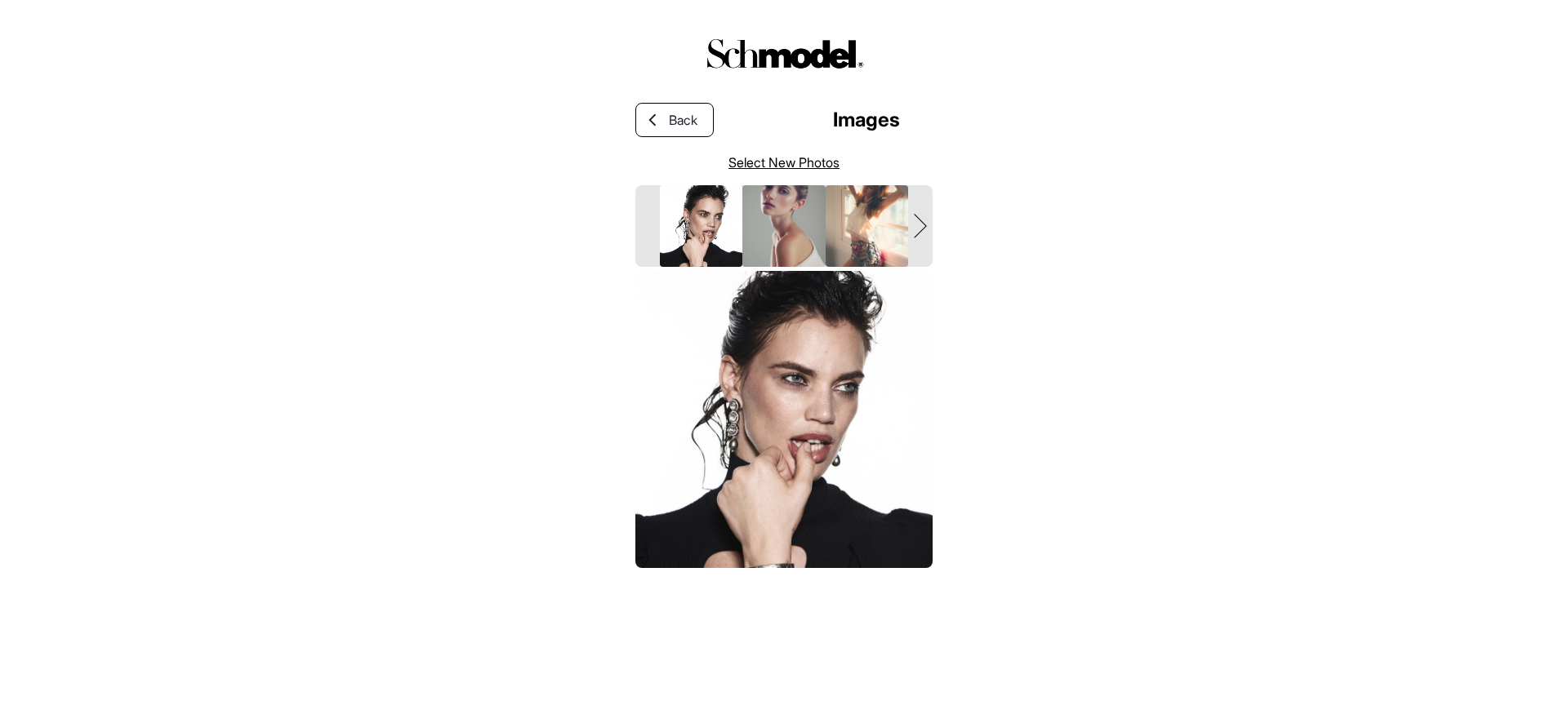
click at [771, 167] on link "Select New Photos" at bounding box center [784, 162] width 111 height 19
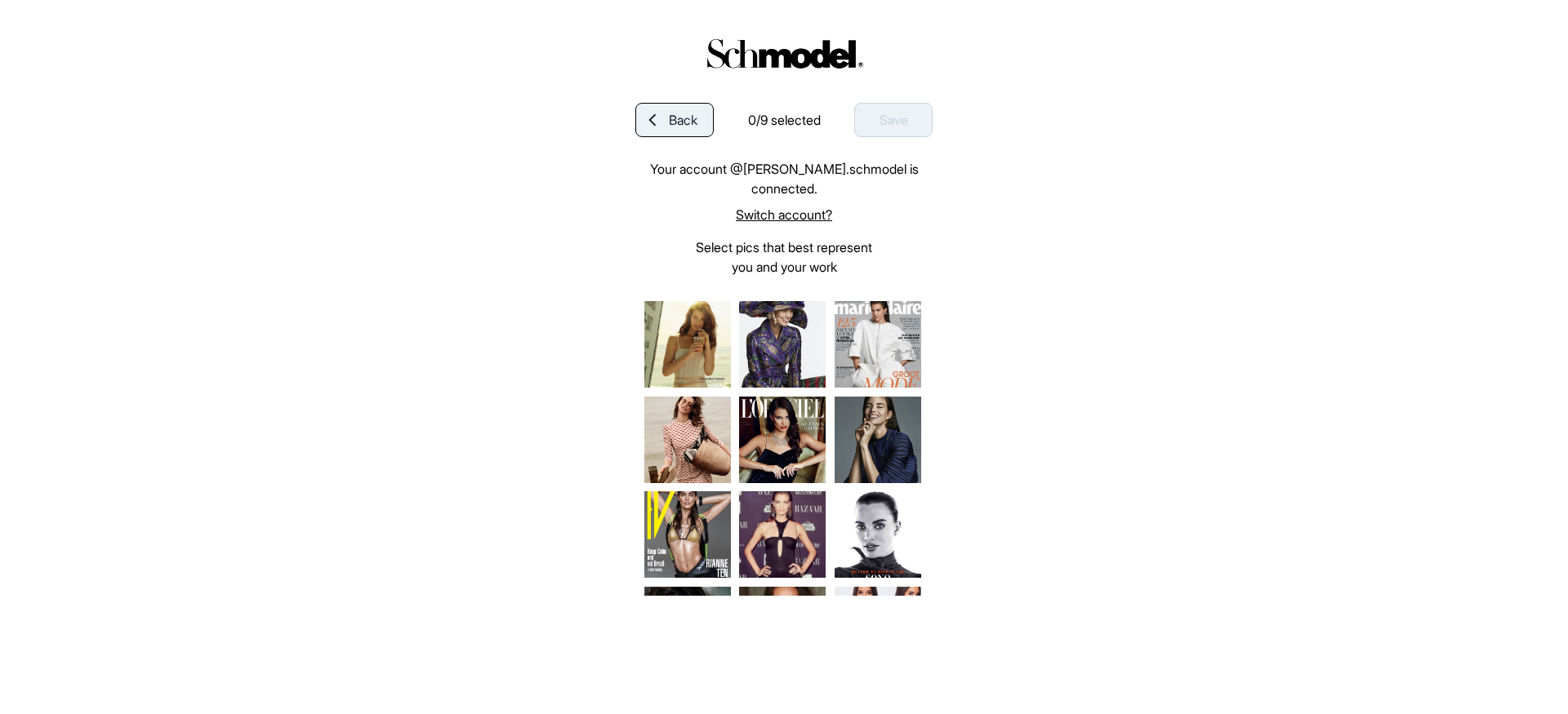
click at [708, 136] on link "Back" at bounding box center [674, 120] width 78 height 34
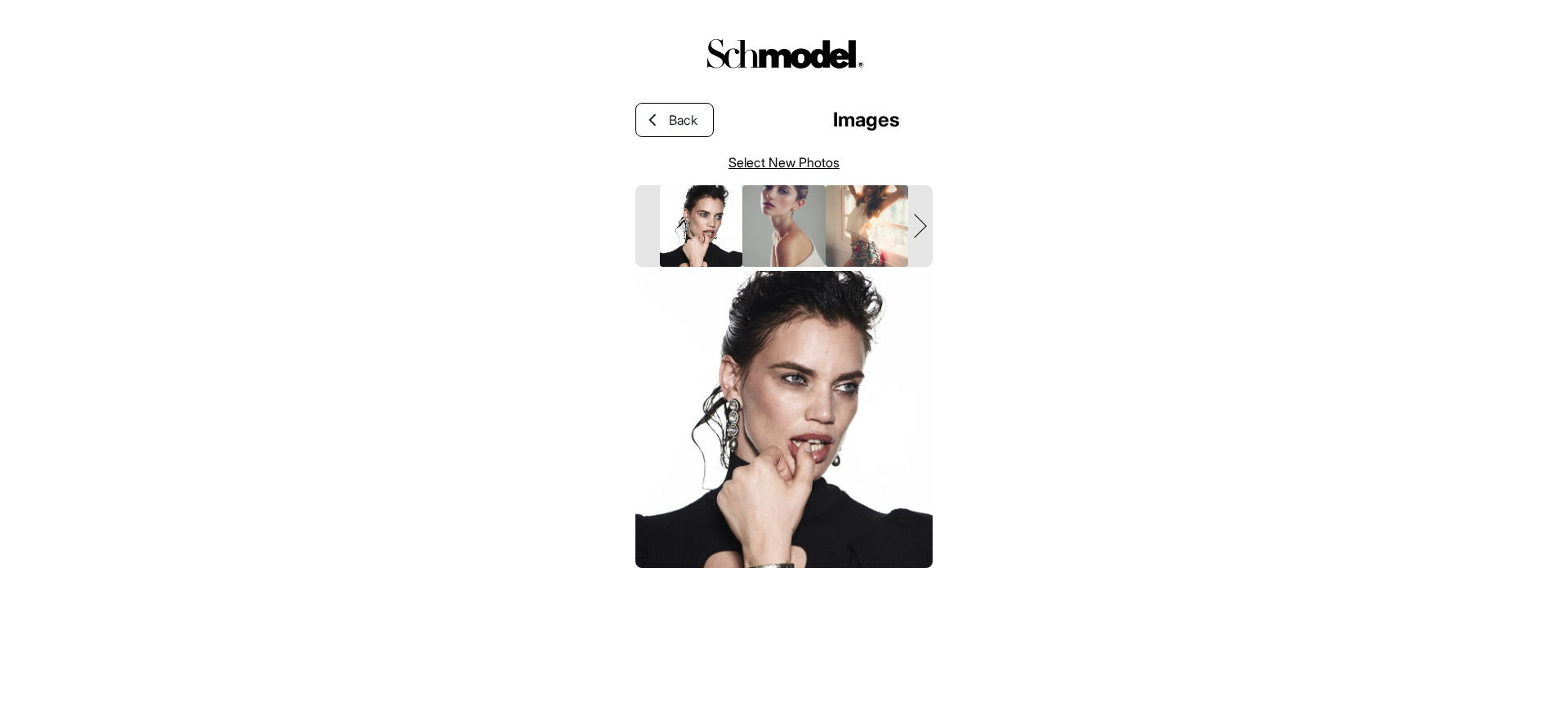
click at [708, 136] on link "Back" at bounding box center [674, 120] width 78 height 34
